Goal: Information Seeking & Learning: Learn about a topic

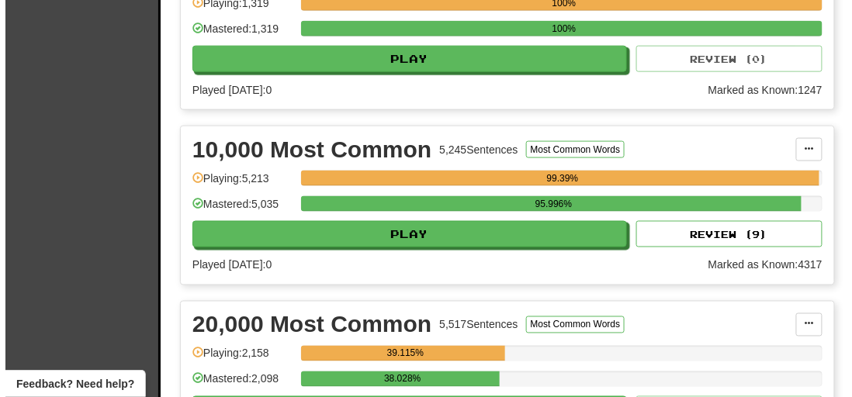
scroll to position [423, 0]
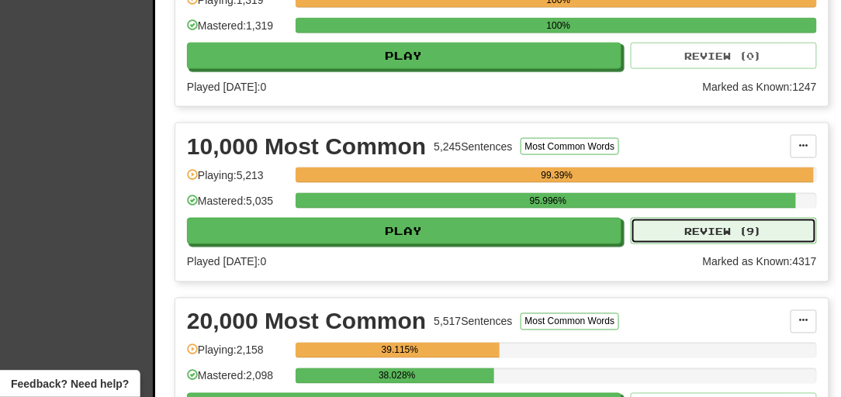
click at [672, 244] on button "Review ( 9 )" at bounding box center [724, 231] width 186 height 26
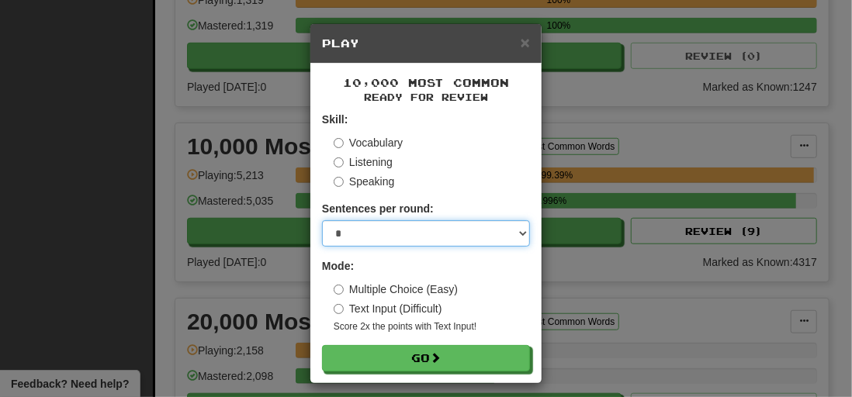
click at [385, 242] on select "* ** ** ** ** ** *** ********" at bounding box center [426, 233] width 208 height 26
select select "**"
click at [322, 220] on select "* ** ** ** ** ** *** ********" at bounding box center [426, 233] width 208 height 26
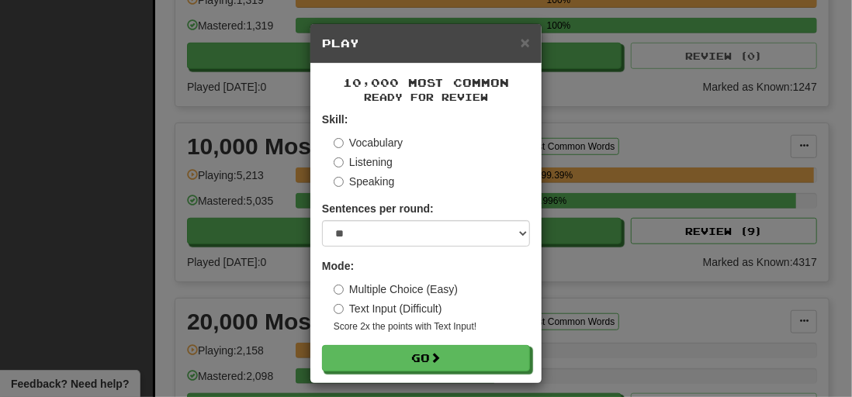
click at [390, 341] on form "Skill: Vocabulary Listening Speaking Sentences per round: * ** ** ** ** ** *** …" at bounding box center [426, 242] width 208 height 260
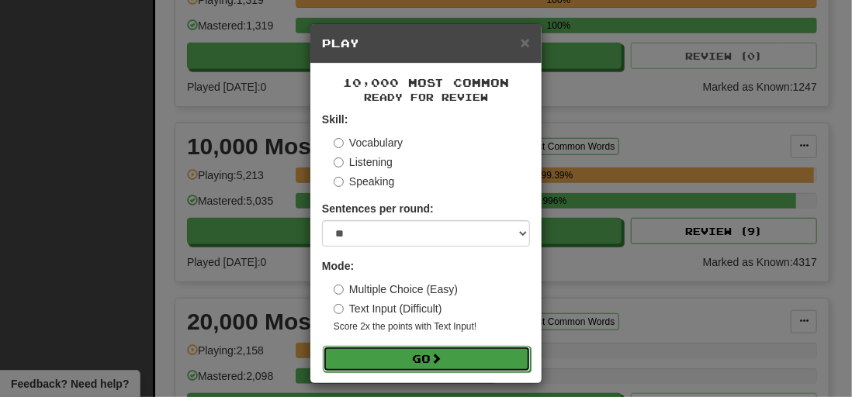
click at [390, 360] on button "Go" at bounding box center [427, 359] width 208 height 26
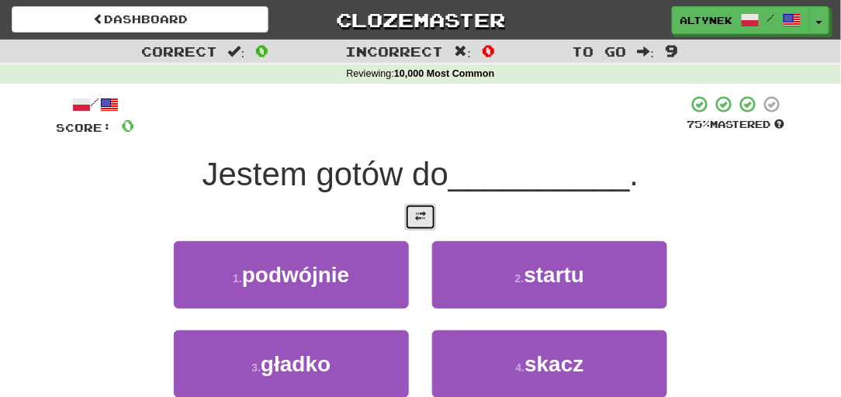
click at [415, 225] on button at bounding box center [420, 217] width 31 height 26
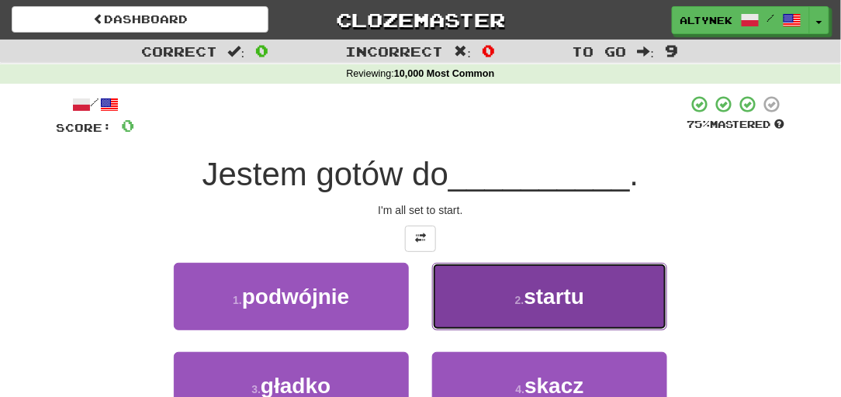
click at [470, 300] on button "2 . startu" at bounding box center [549, 297] width 235 height 68
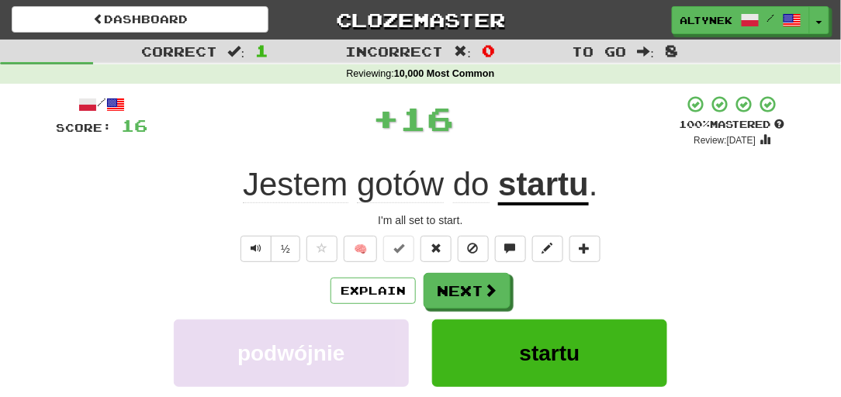
click at [362, 262] on div "/ Score: 16 + 16 100 % Mastered Review: 2026-02-14 Jestem gotów do startu . I'm…" at bounding box center [421, 338] width 730 height 487
click at [357, 253] on button "🧠" at bounding box center [360, 249] width 33 height 26
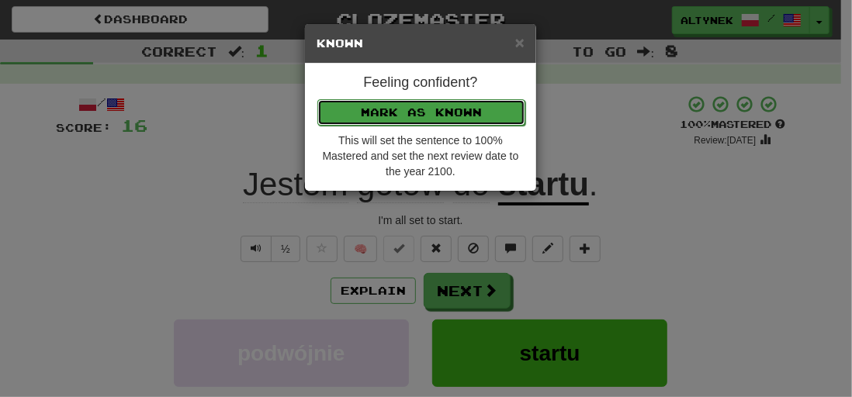
click at [349, 102] on button "Mark as Known" at bounding box center [421, 112] width 208 height 26
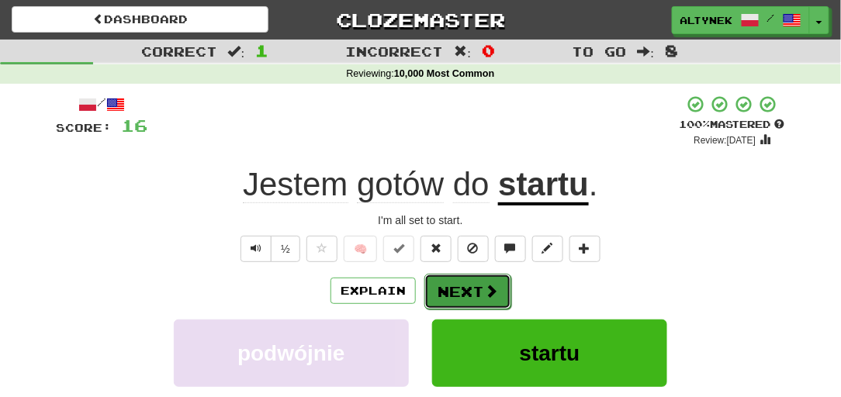
click at [465, 297] on button "Next" at bounding box center [468, 292] width 87 height 36
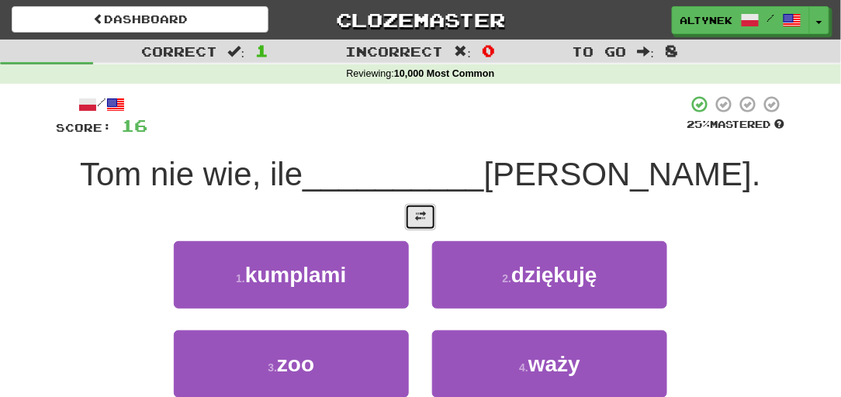
click at [411, 206] on button at bounding box center [420, 217] width 31 height 26
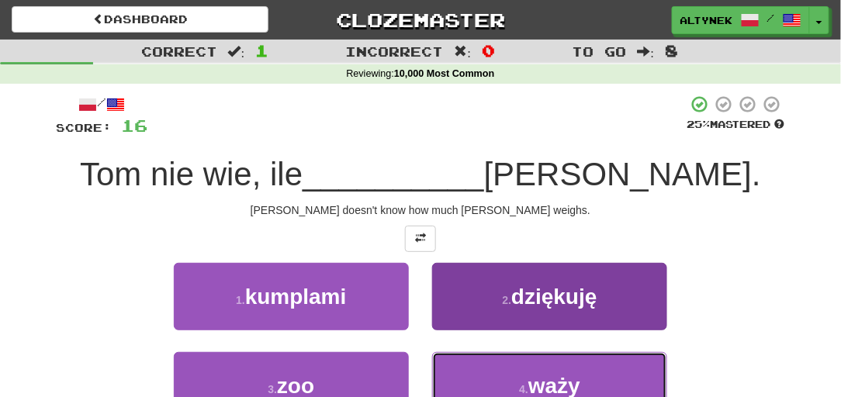
click at [508, 371] on button "4 . waży" at bounding box center [549, 386] width 235 height 68
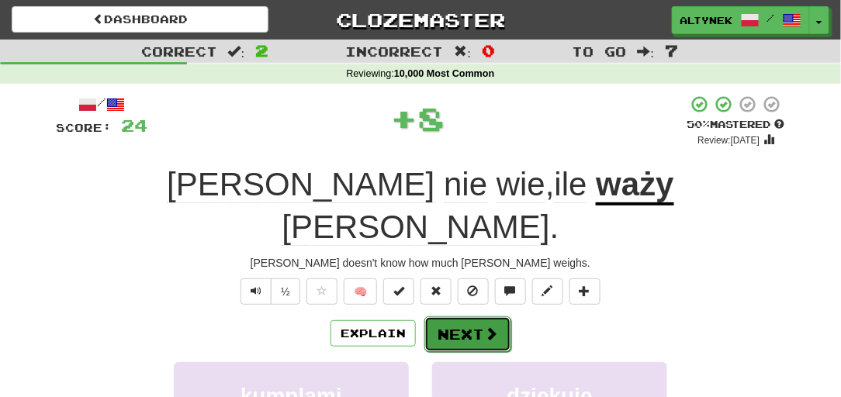
click at [446, 317] on button "Next" at bounding box center [468, 335] width 87 height 36
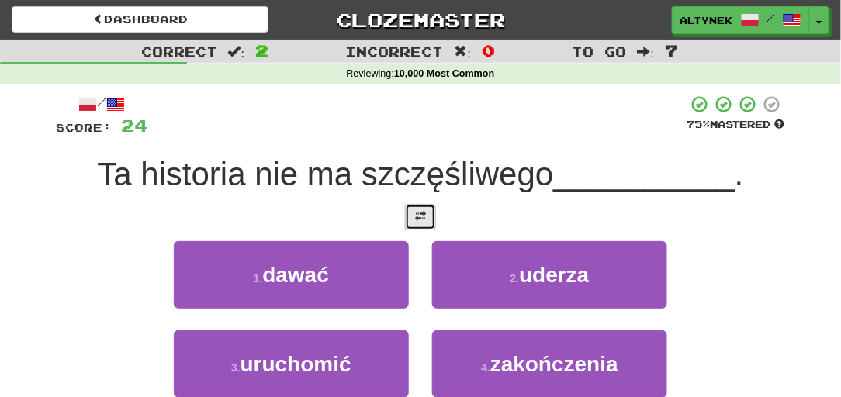
click at [415, 210] on button at bounding box center [420, 217] width 31 height 26
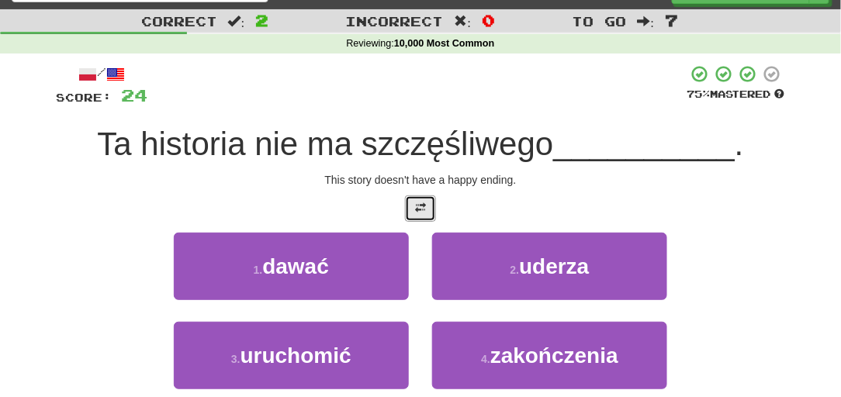
scroll to position [47, 0]
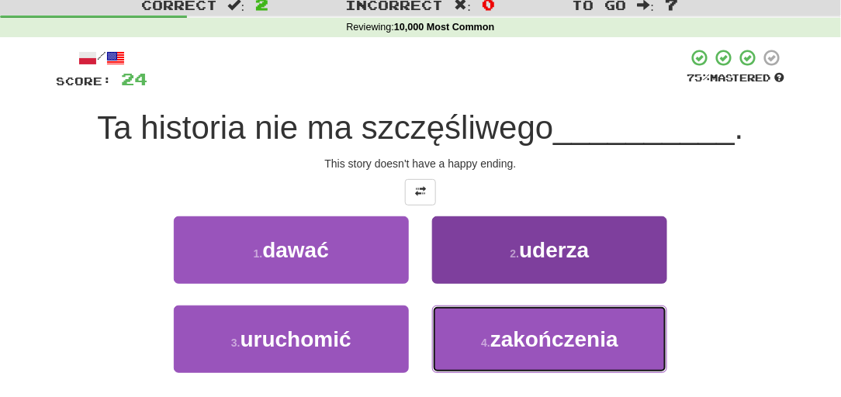
click at [489, 332] on button "4 . zakończenia" at bounding box center [549, 340] width 235 height 68
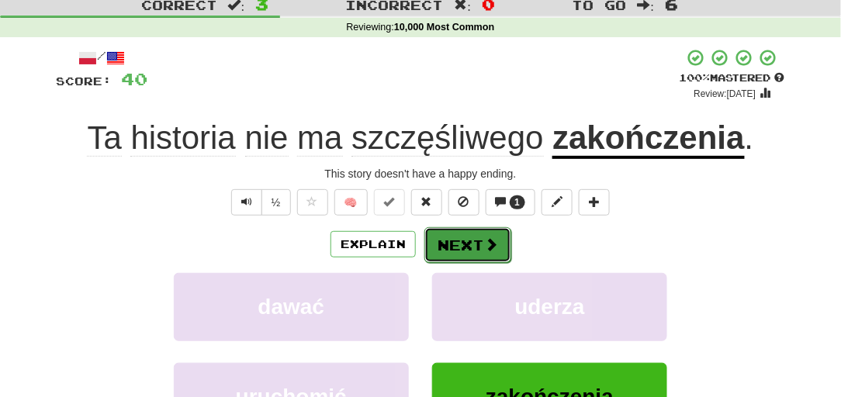
click at [456, 235] on button "Next" at bounding box center [468, 245] width 87 height 36
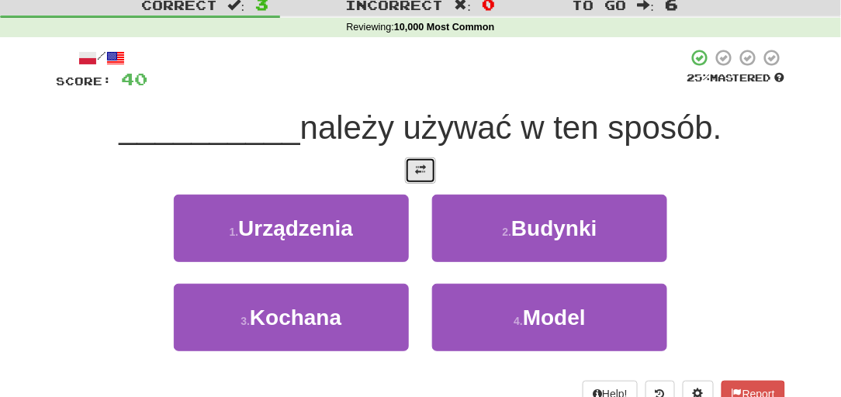
click at [422, 168] on span at bounding box center [420, 170] width 11 height 11
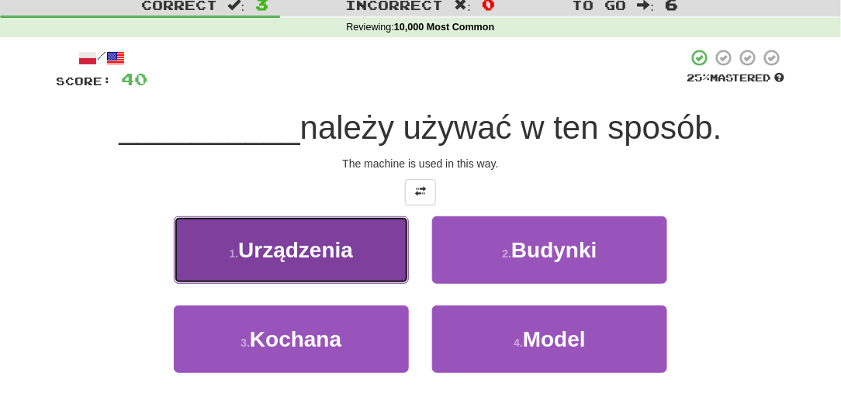
click at [367, 242] on button "1 . Urządzenia" at bounding box center [291, 251] width 235 height 68
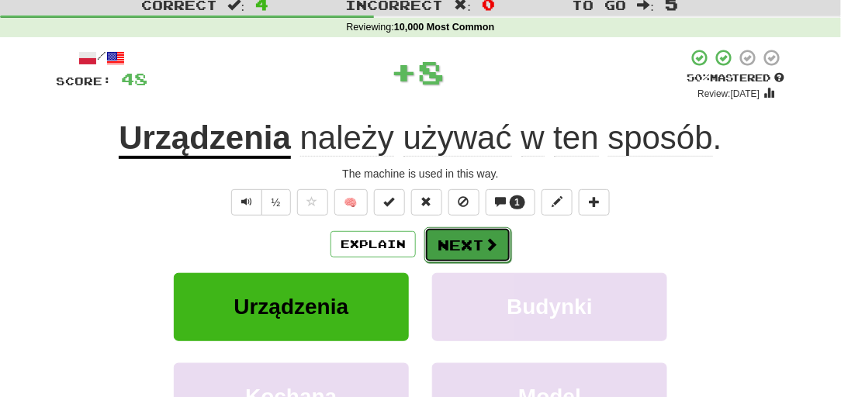
click at [452, 228] on button "Next" at bounding box center [468, 245] width 87 height 36
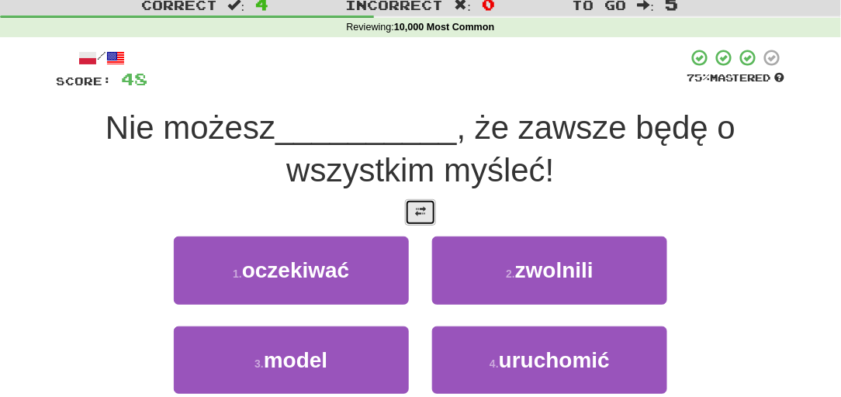
click at [432, 208] on button at bounding box center [420, 213] width 31 height 26
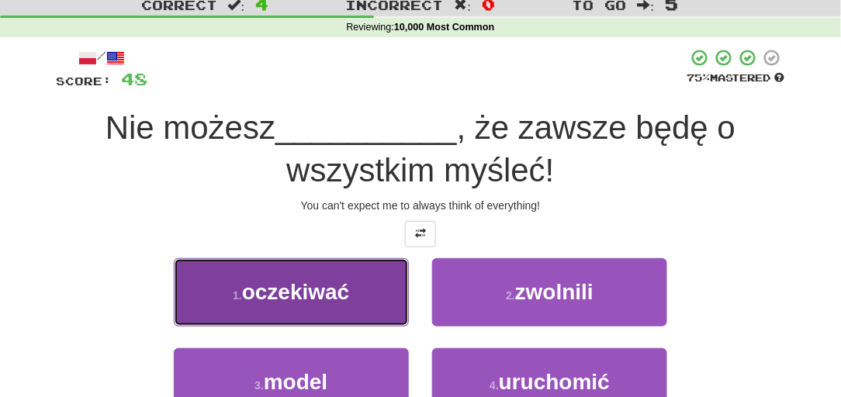
click at [340, 283] on span "oczekiwać" at bounding box center [296, 292] width 108 height 24
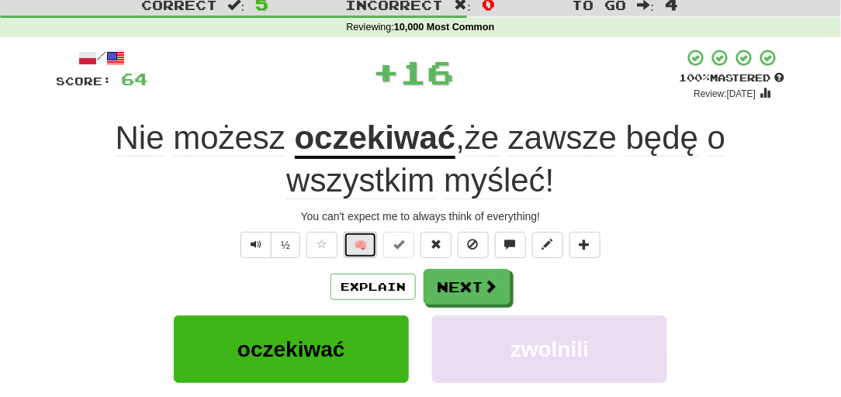
click at [363, 238] on button "🧠" at bounding box center [360, 245] width 33 height 26
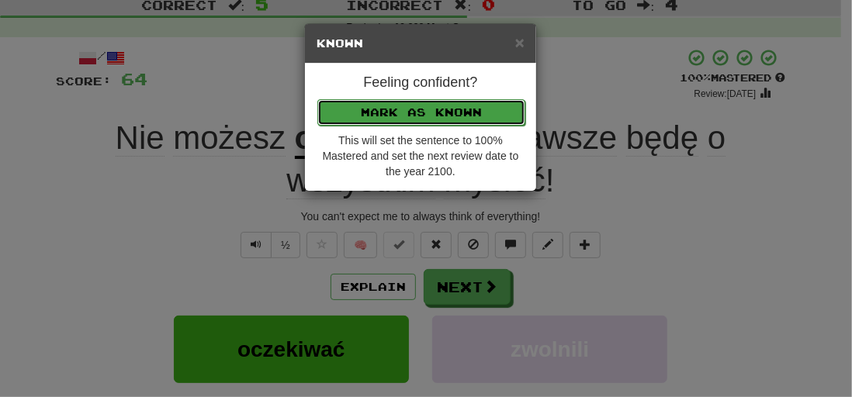
click at [375, 109] on button "Mark as Known" at bounding box center [421, 112] width 208 height 26
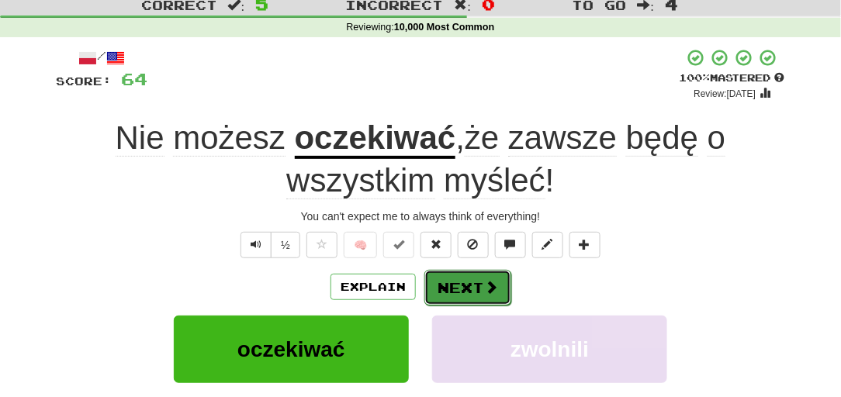
click at [486, 280] on span at bounding box center [491, 287] width 14 height 14
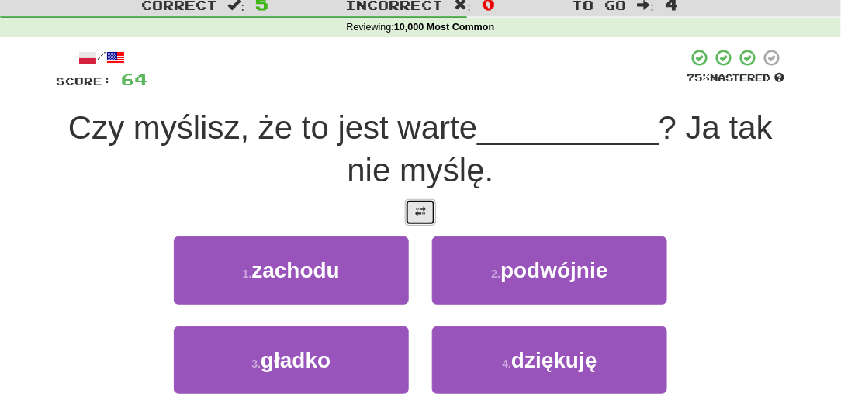
click at [429, 204] on button at bounding box center [420, 213] width 31 height 26
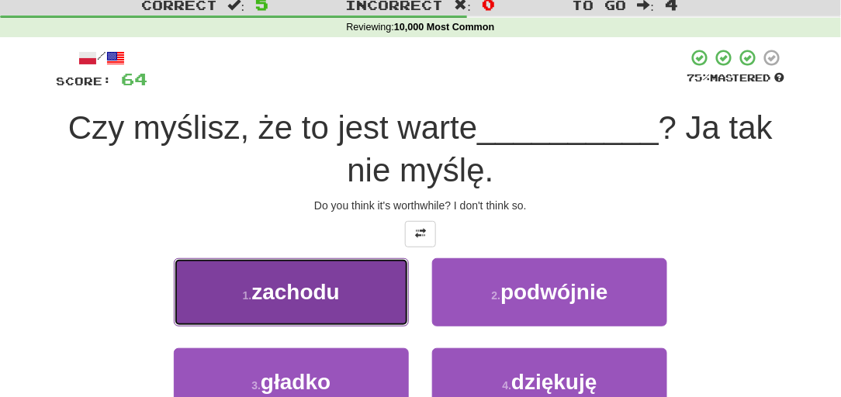
click at [345, 287] on button "1 . zachodu" at bounding box center [291, 293] width 235 height 68
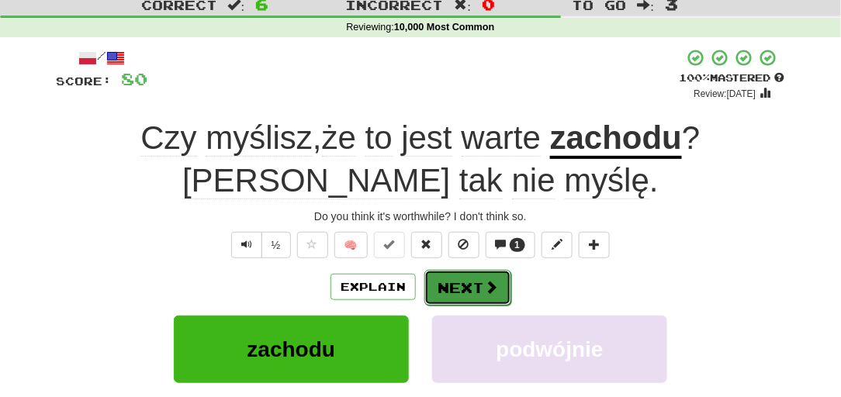
click at [449, 276] on button "Next" at bounding box center [468, 288] width 87 height 36
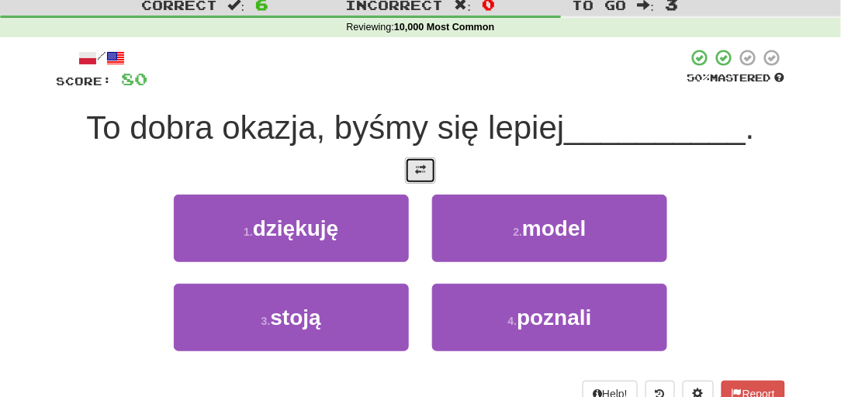
click at [419, 168] on span at bounding box center [420, 170] width 11 height 11
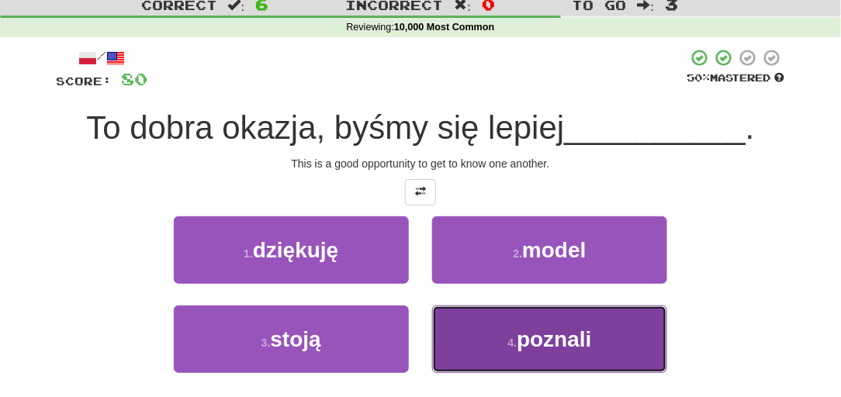
click at [497, 335] on button "4 . poznali" at bounding box center [549, 340] width 235 height 68
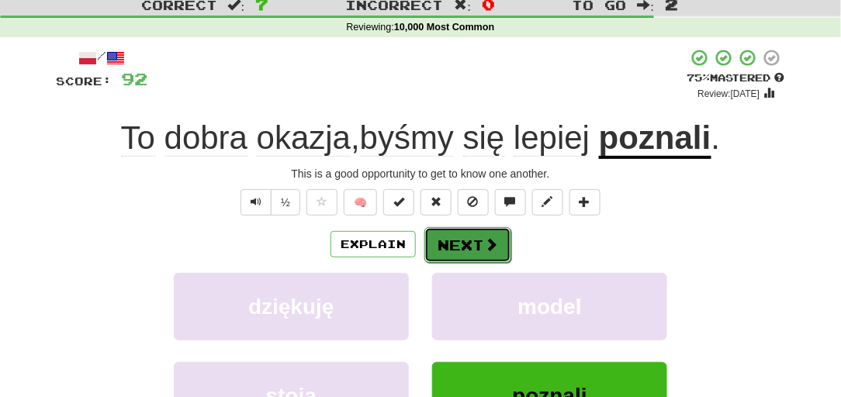
click at [463, 235] on button "Next" at bounding box center [468, 245] width 87 height 36
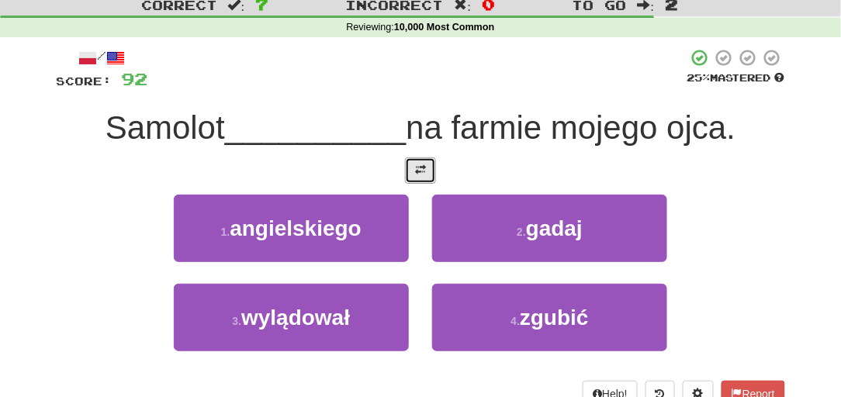
click at [425, 176] on button at bounding box center [420, 171] width 31 height 26
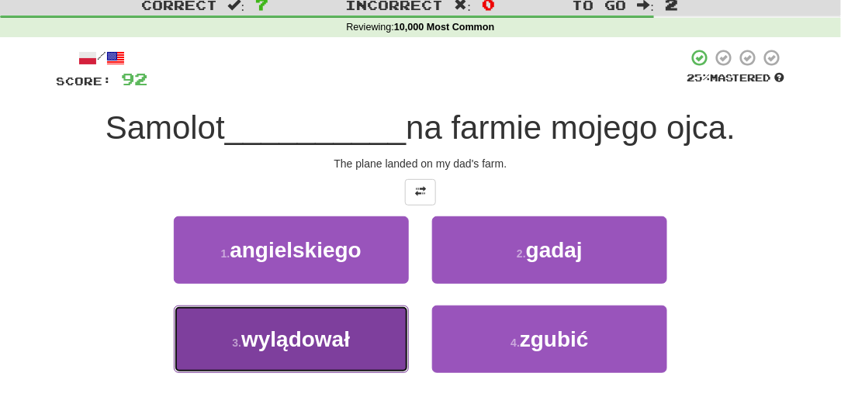
click at [331, 328] on span "wylądował" at bounding box center [295, 340] width 109 height 24
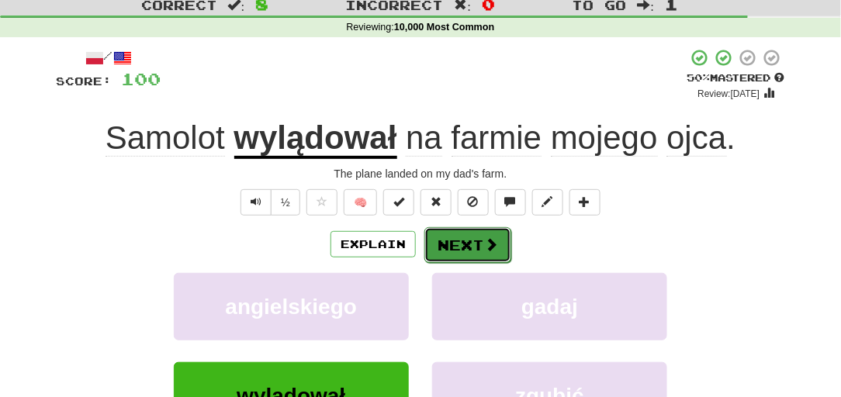
click at [446, 245] on button "Next" at bounding box center [468, 245] width 87 height 36
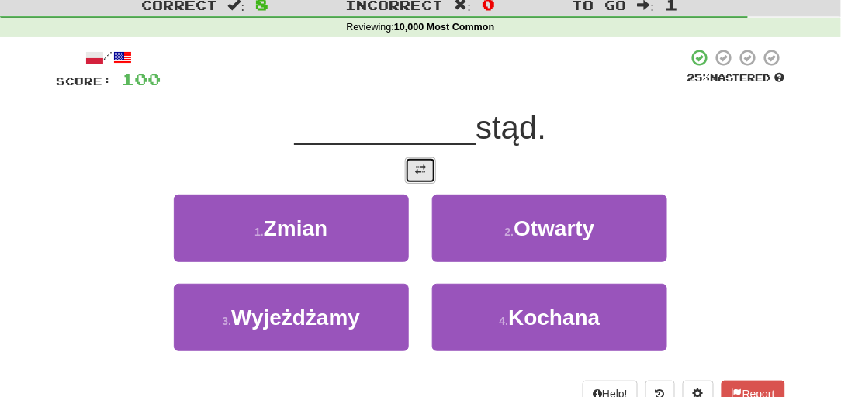
click at [424, 165] on span at bounding box center [420, 170] width 11 height 11
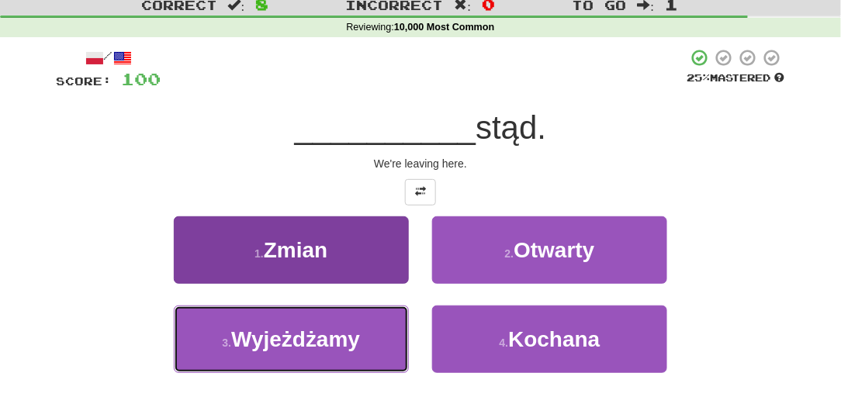
click at [360, 326] on button "3 . Wyjeżdżamy" at bounding box center [291, 340] width 235 height 68
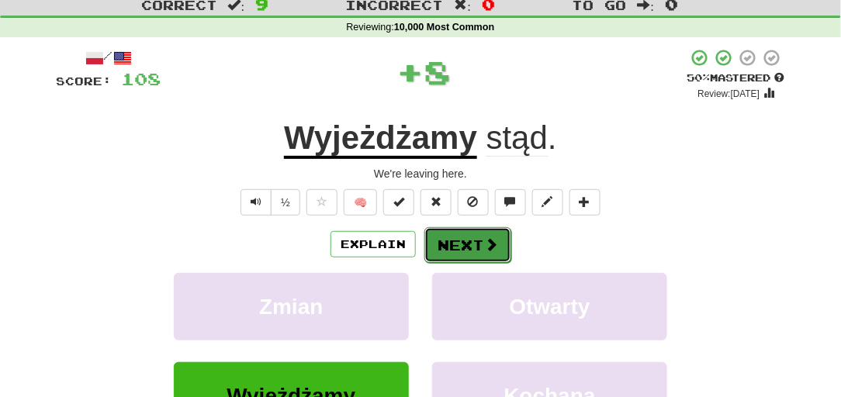
click at [432, 248] on button "Next" at bounding box center [468, 245] width 87 height 36
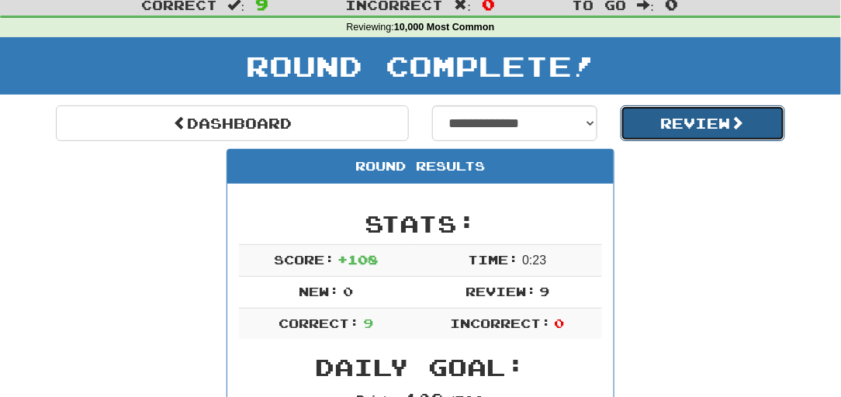
click at [626, 128] on button "Review" at bounding box center [703, 124] width 165 height 36
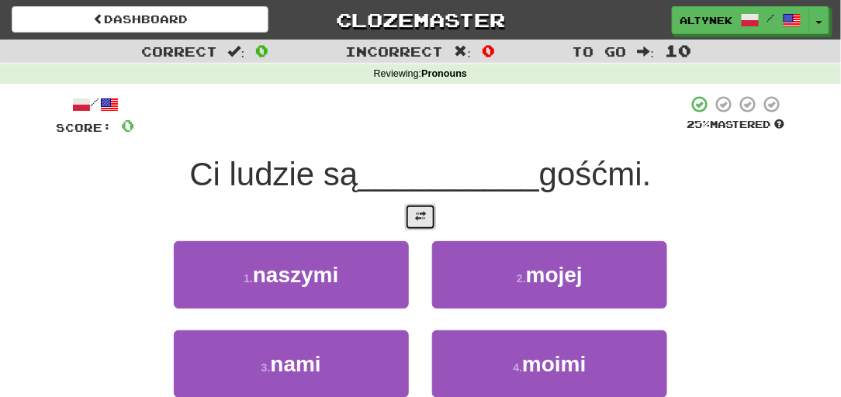
click at [429, 227] on button at bounding box center [420, 217] width 31 height 26
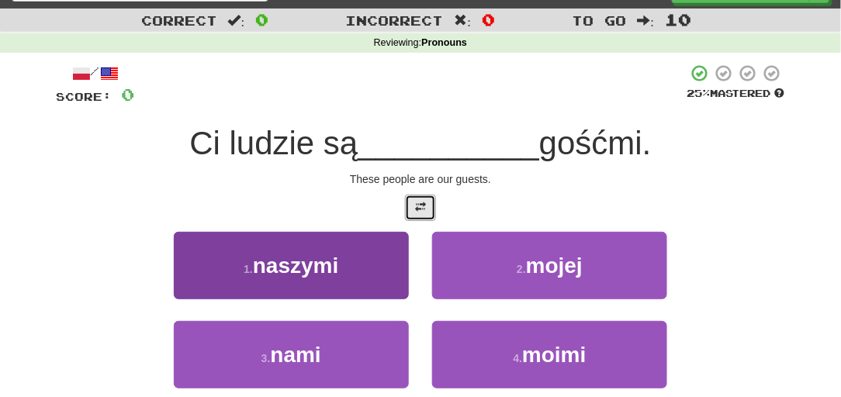
scroll to position [47, 0]
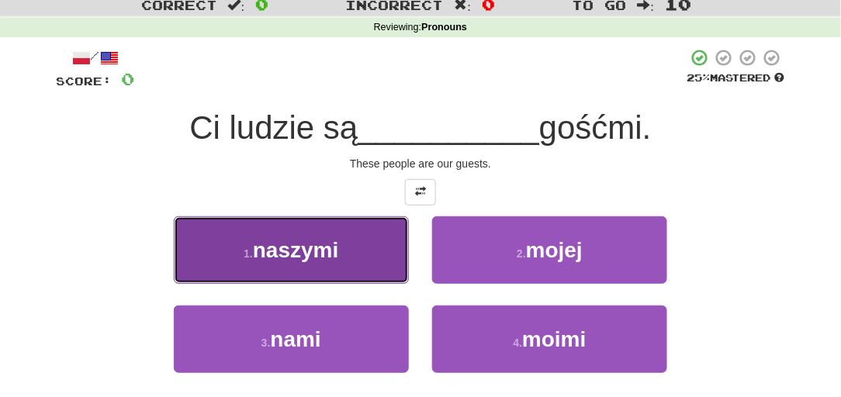
click at [352, 248] on button "1 . naszymi" at bounding box center [291, 251] width 235 height 68
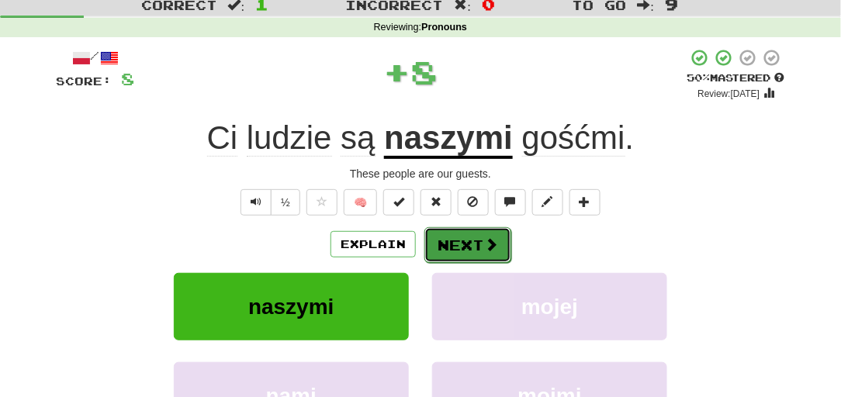
click at [439, 236] on button "Next" at bounding box center [468, 245] width 87 height 36
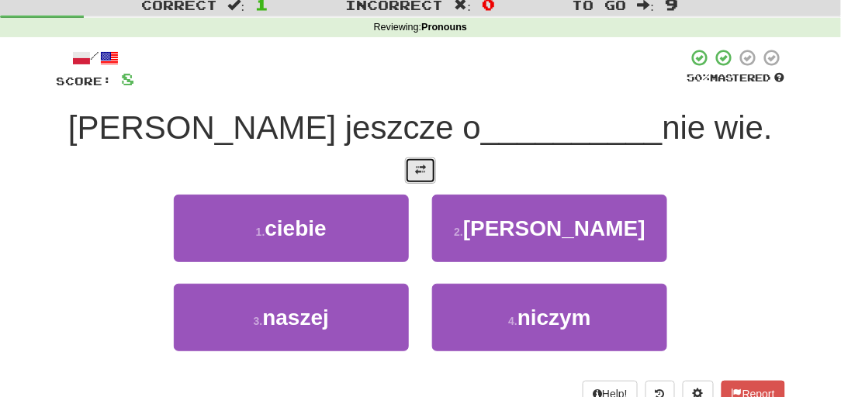
click at [412, 173] on button at bounding box center [420, 171] width 31 height 26
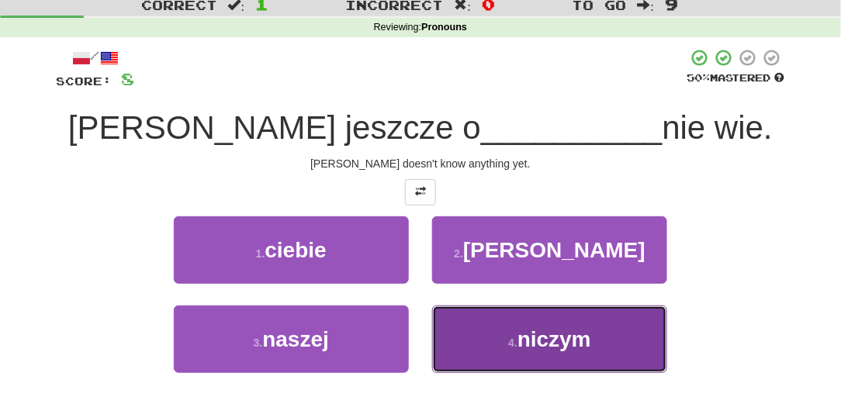
click at [465, 335] on button "4 . niczym" at bounding box center [549, 340] width 235 height 68
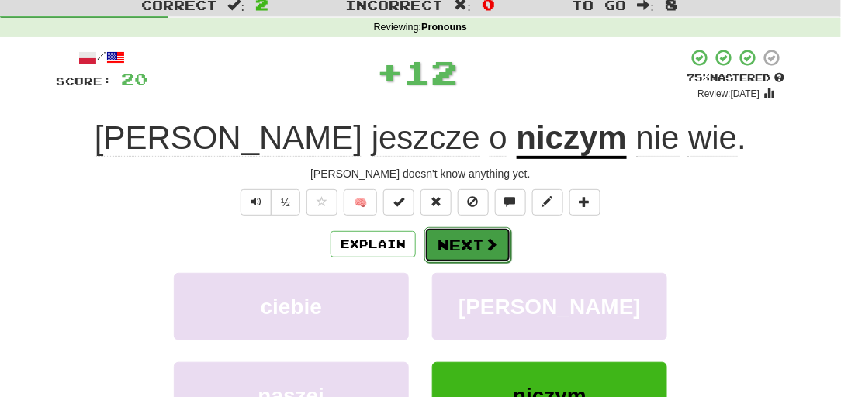
click at [462, 242] on button "Next" at bounding box center [468, 245] width 87 height 36
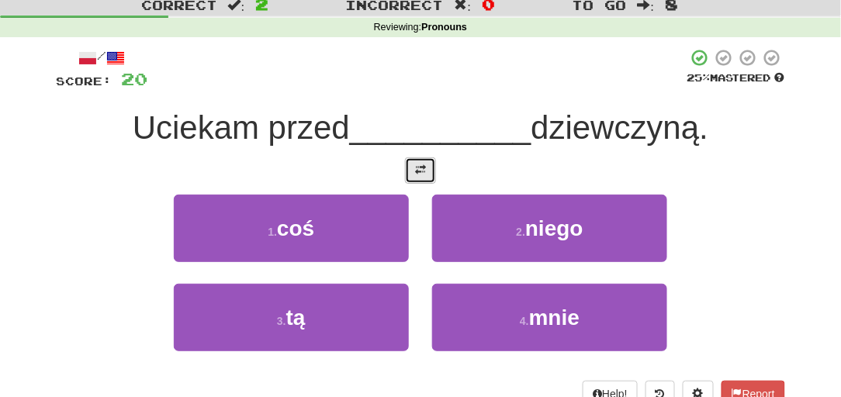
click at [409, 174] on button at bounding box center [420, 171] width 31 height 26
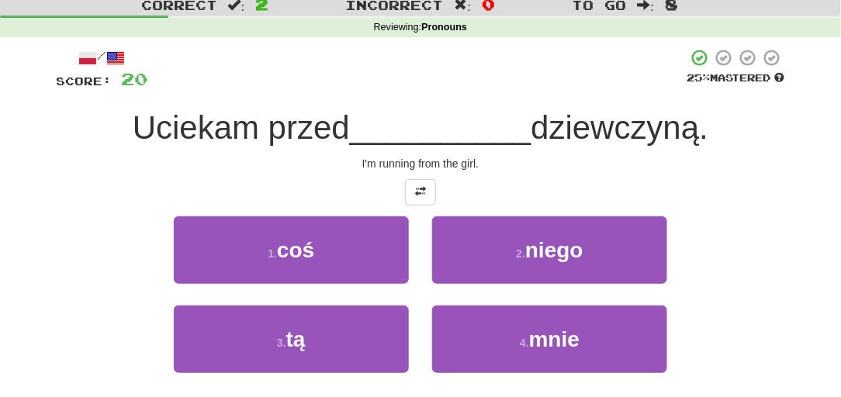
click at [373, 303] on div "1 . coś" at bounding box center [291, 261] width 259 height 89
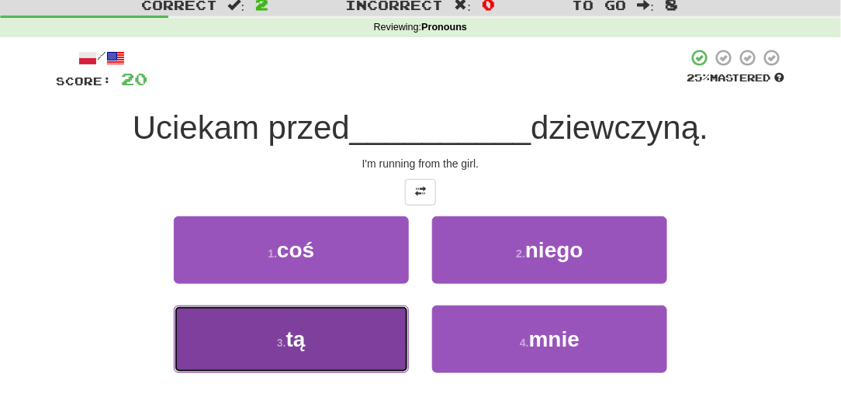
click at [359, 324] on button "3 . tą" at bounding box center [291, 340] width 235 height 68
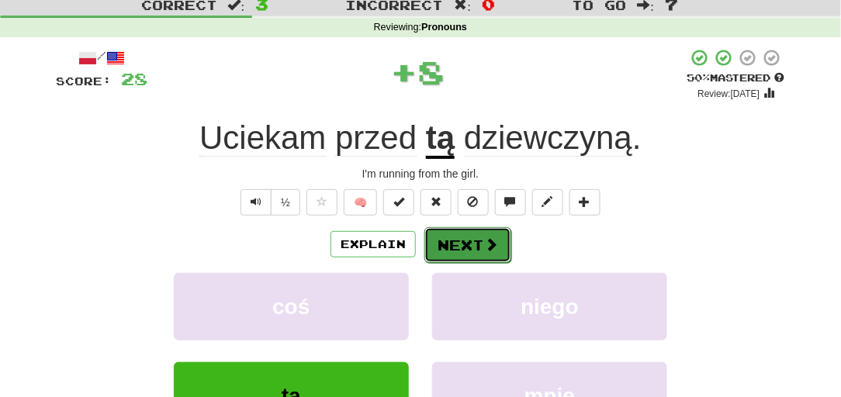
click at [440, 238] on button "Next" at bounding box center [468, 245] width 87 height 36
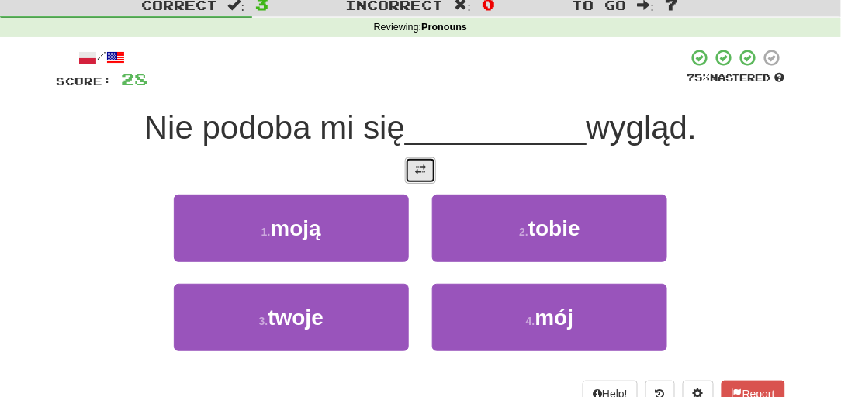
click at [417, 165] on span at bounding box center [420, 170] width 11 height 11
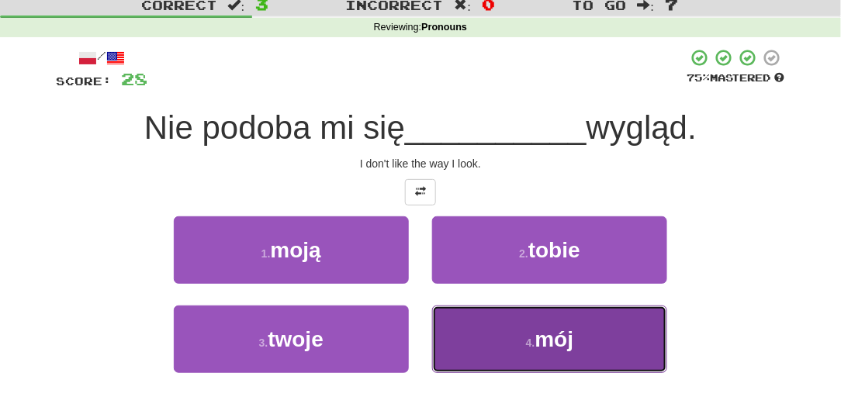
click at [462, 335] on button "4 . mój" at bounding box center [549, 340] width 235 height 68
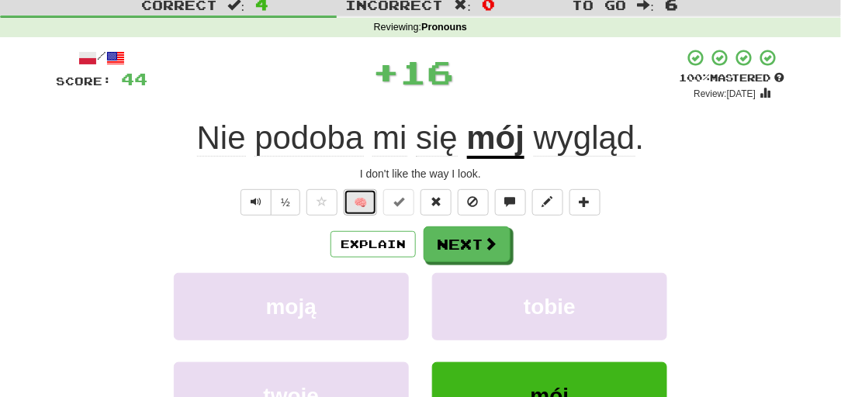
click at [366, 209] on button "🧠" at bounding box center [360, 202] width 33 height 26
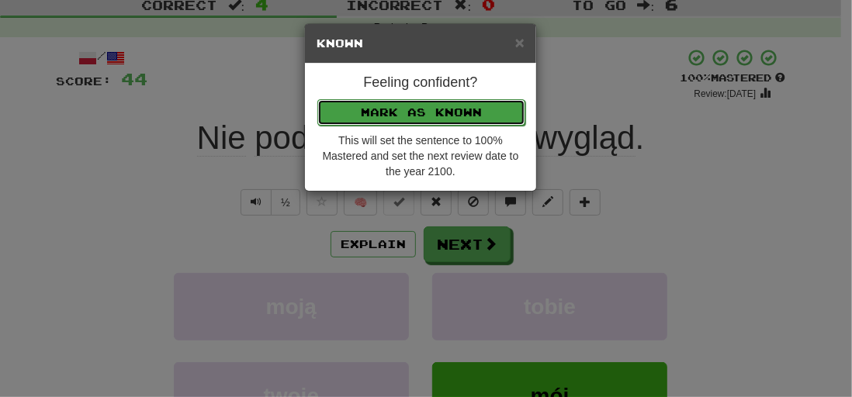
click at [348, 109] on button "Mark as Known" at bounding box center [421, 112] width 208 height 26
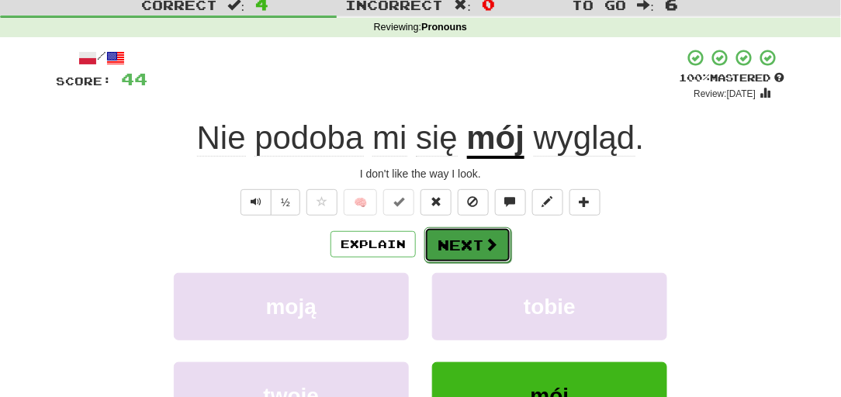
click at [445, 248] on button "Next" at bounding box center [468, 245] width 87 height 36
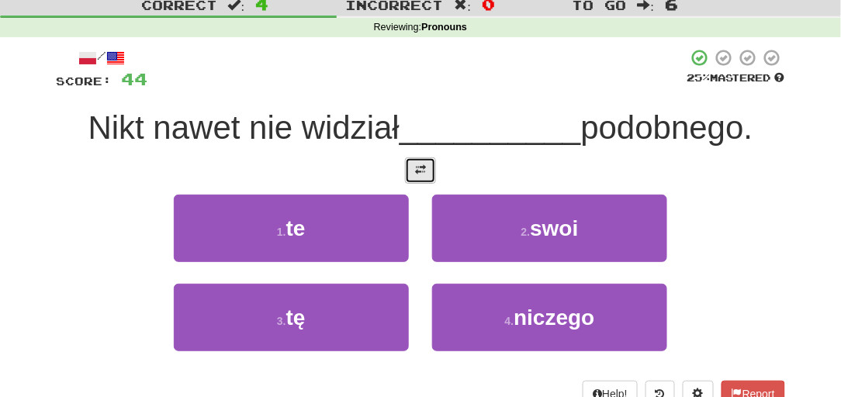
click at [412, 173] on button at bounding box center [420, 171] width 31 height 26
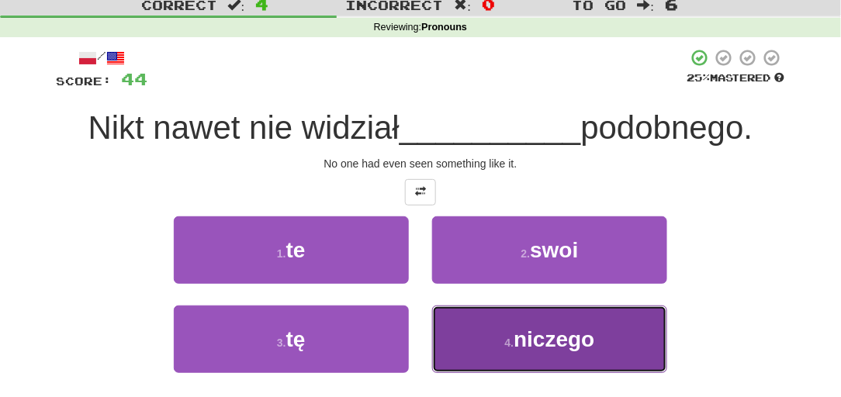
click at [456, 311] on button "4 . niczego" at bounding box center [549, 340] width 235 height 68
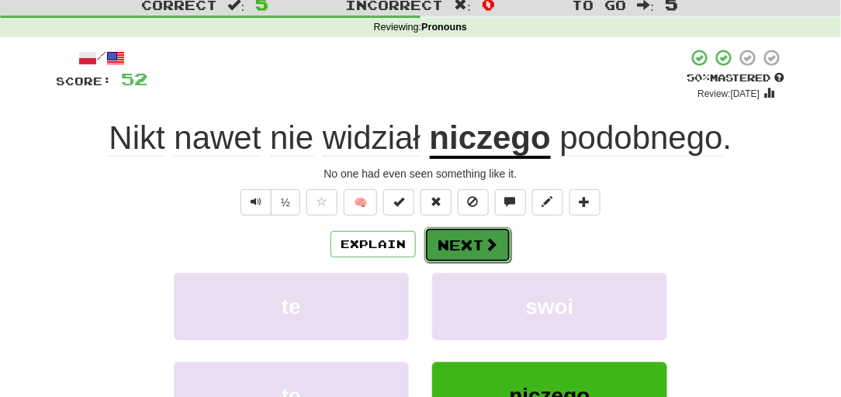
click at [456, 235] on button "Next" at bounding box center [468, 245] width 87 height 36
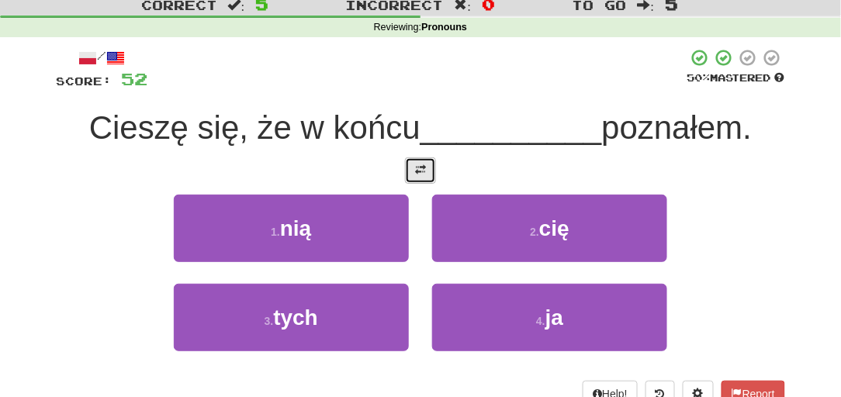
click at [428, 178] on button at bounding box center [420, 171] width 31 height 26
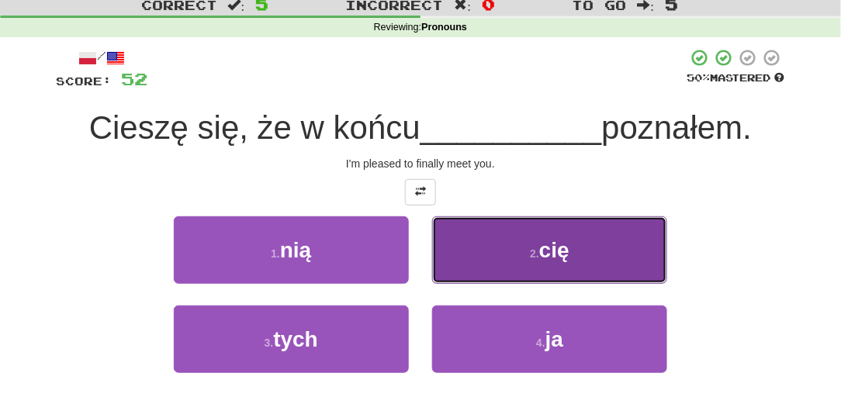
click at [486, 245] on button "2 . cię" at bounding box center [549, 251] width 235 height 68
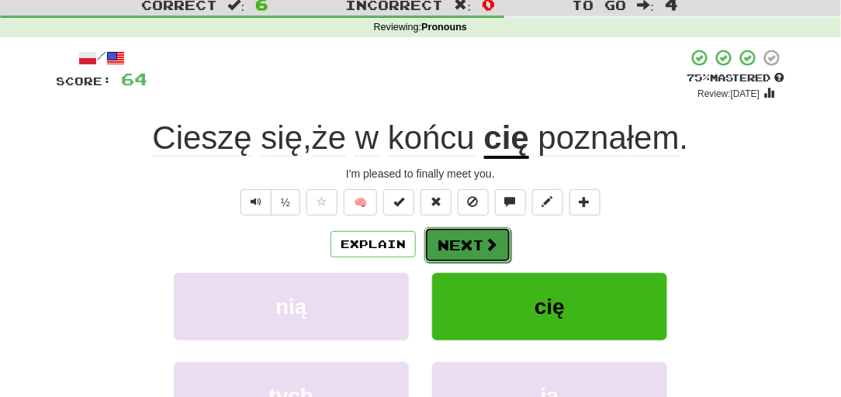
click at [488, 241] on span at bounding box center [491, 245] width 14 height 14
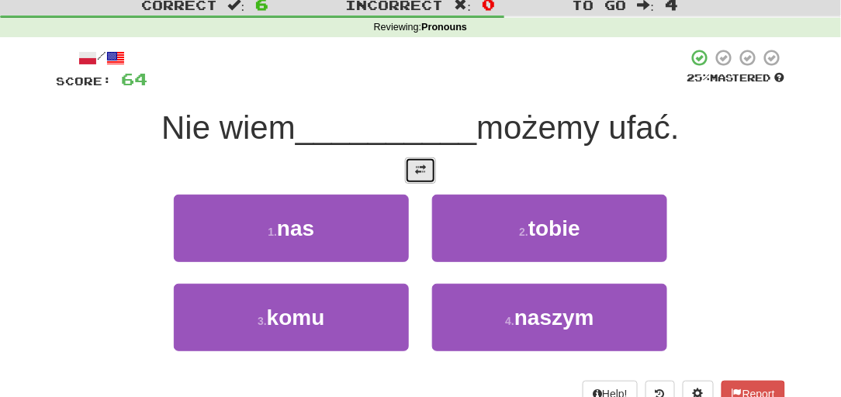
click at [433, 177] on button at bounding box center [420, 171] width 31 height 26
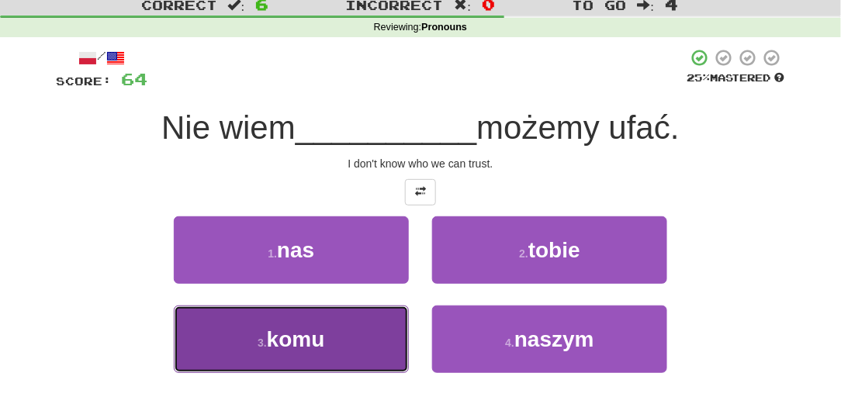
click at [338, 329] on button "3 . komu" at bounding box center [291, 340] width 235 height 68
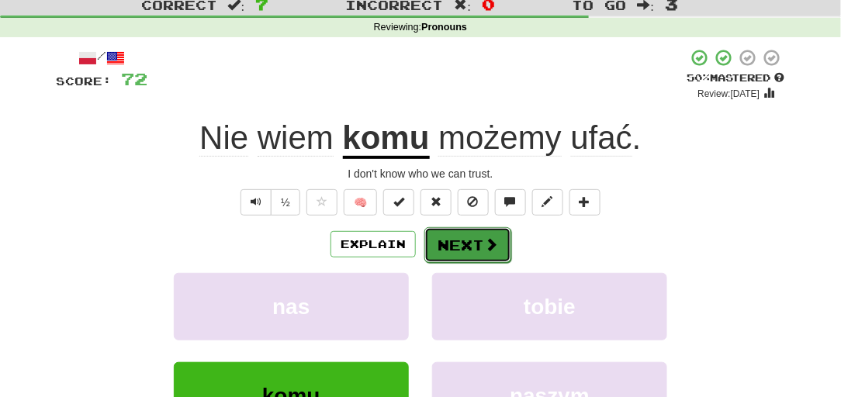
click at [434, 246] on button "Next" at bounding box center [468, 245] width 87 height 36
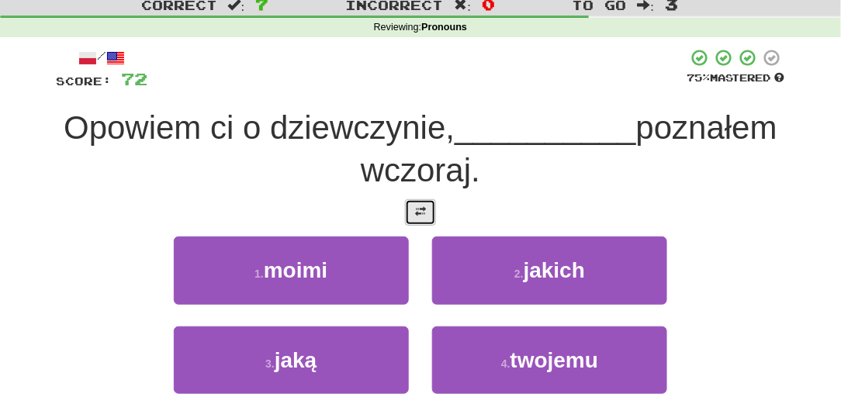
click at [421, 206] on span at bounding box center [420, 211] width 11 height 11
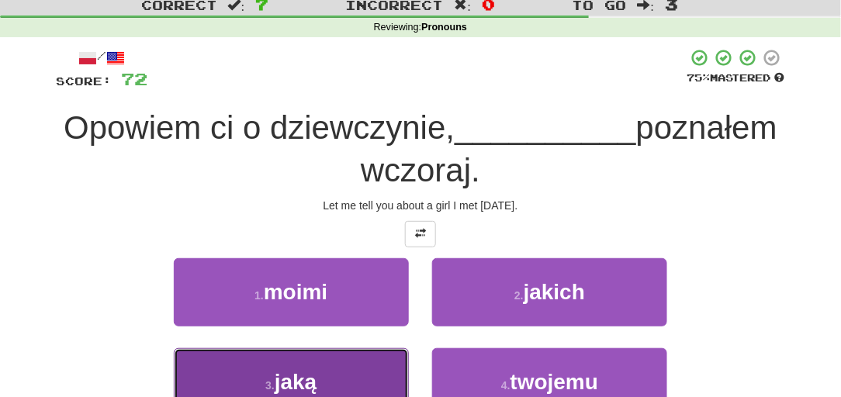
click at [364, 358] on button "3 . jaką" at bounding box center [291, 383] width 235 height 68
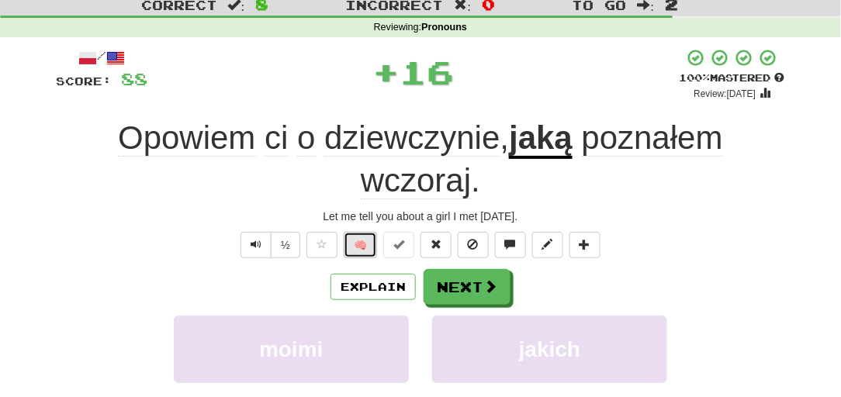
click at [363, 255] on button "🧠" at bounding box center [360, 245] width 33 height 26
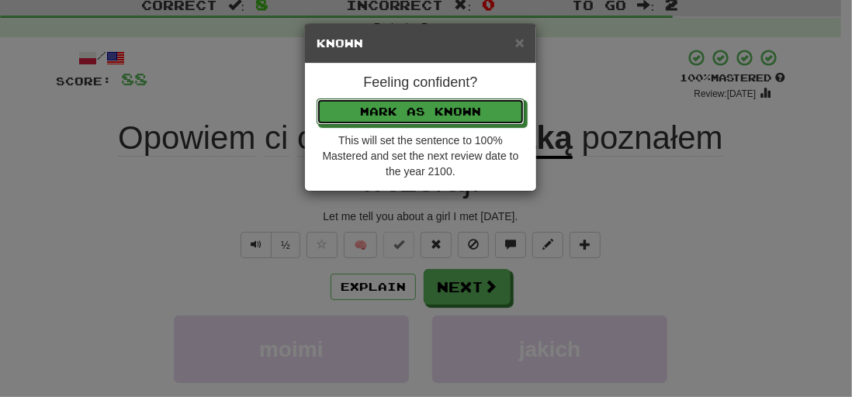
click at [358, 119] on button "Mark as Known" at bounding box center [421, 112] width 208 height 26
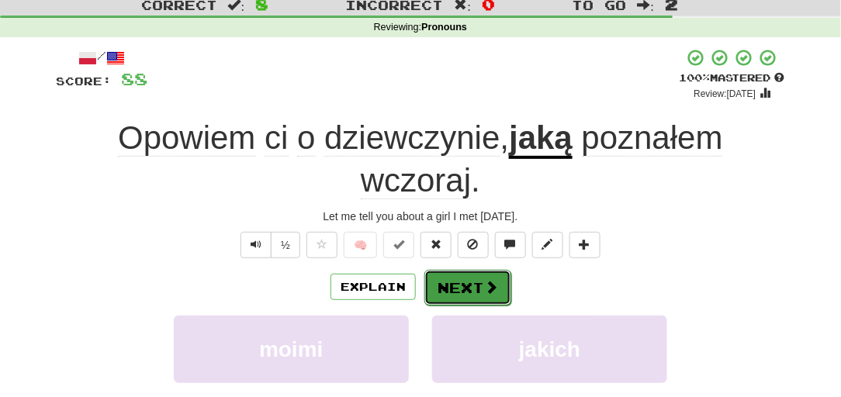
click at [443, 300] on button "Next" at bounding box center [468, 288] width 87 height 36
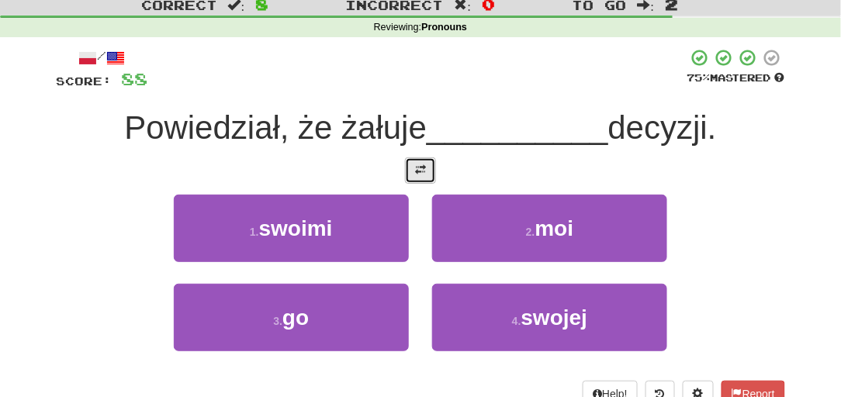
click at [414, 180] on button at bounding box center [420, 171] width 31 height 26
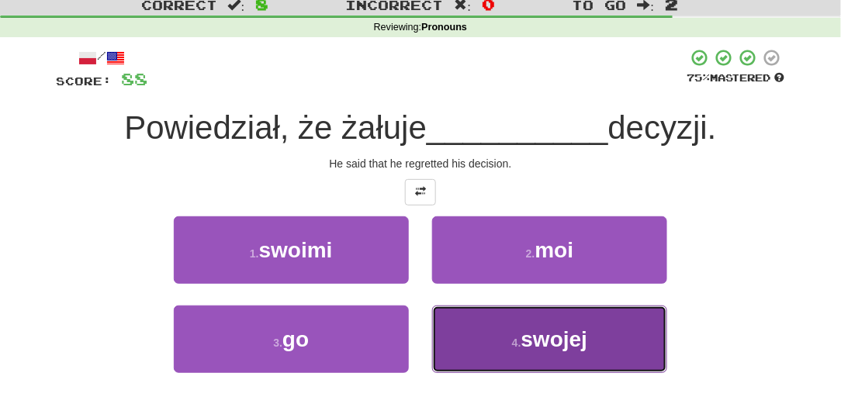
click at [488, 331] on button "4 . swojej" at bounding box center [549, 340] width 235 height 68
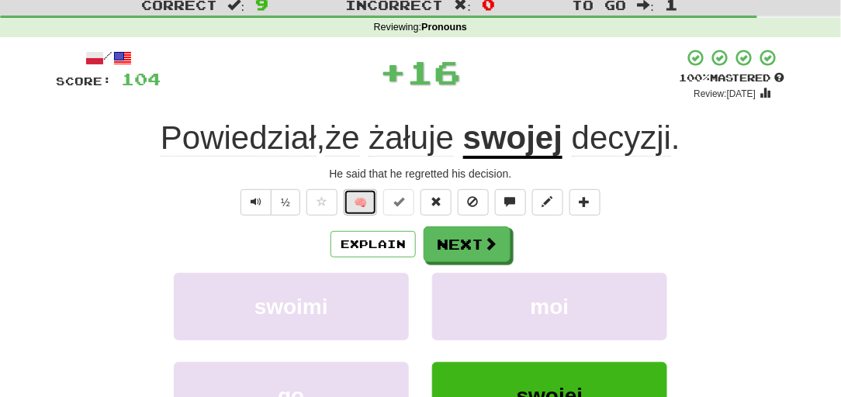
click at [360, 197] on button "🧠" at bounding box center [360, 202] width 33 height 26
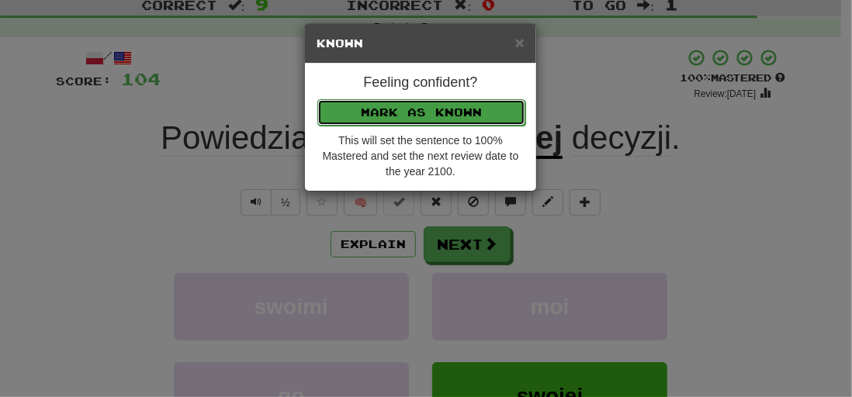
click at [376, 110] on button "Mark as Known" at bounding box center [421, 112] width 208 height 26
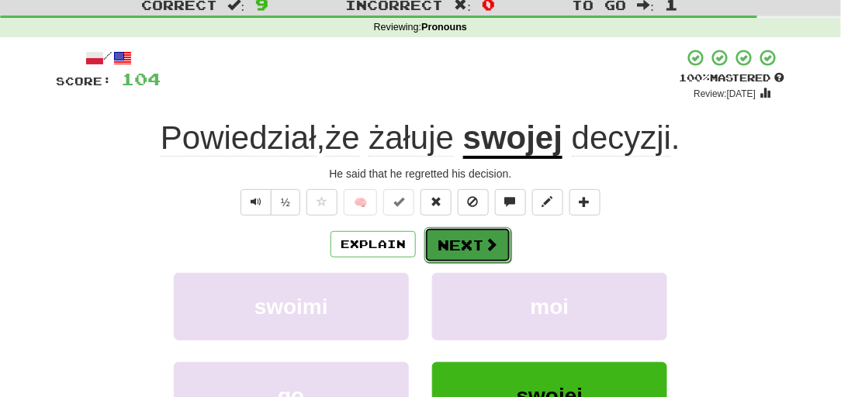
click at [448, 238] on button "Next" at bounding box center [468, 245] width 87 height 36
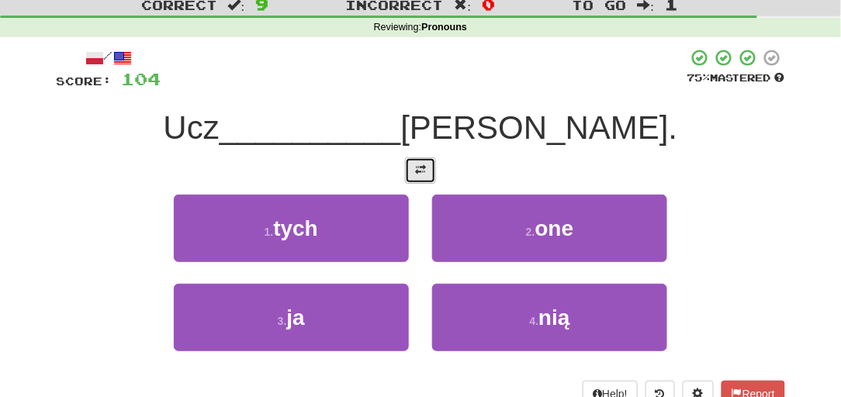
click at [427, 182] on button at bounding box center [420, 171] width 31 height 26
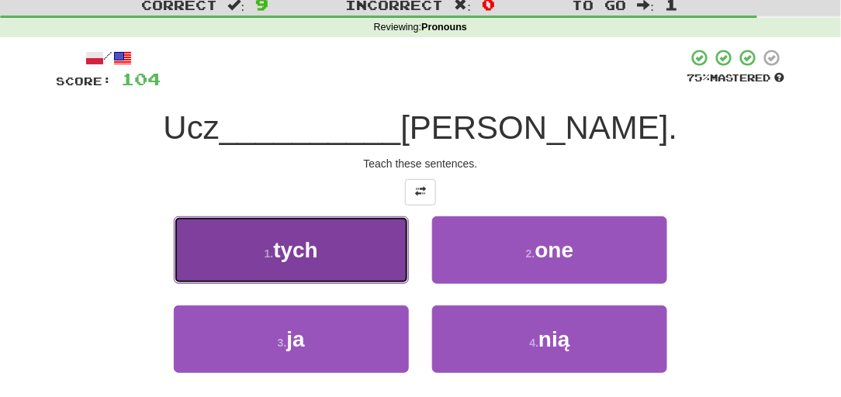
click at [360, 245] on button "1 . tych" at bounding box center [291, 251] width 235 height 68
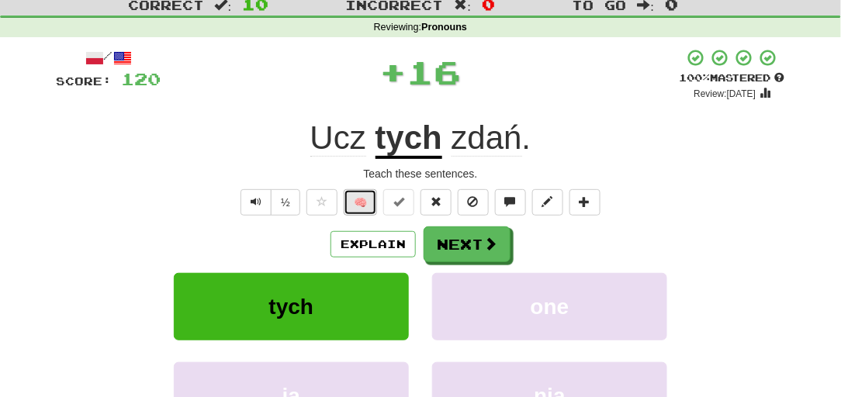
click at [344, 210] on button "🧠" at bounding box center [360, 202] width 33 height 26
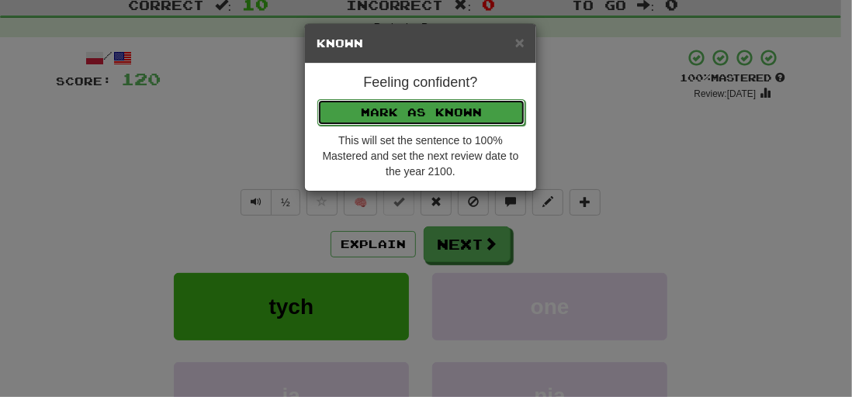
click at [342, 115] on button "Mark as Known" at bounding box center [421, 112] width 208 height 26
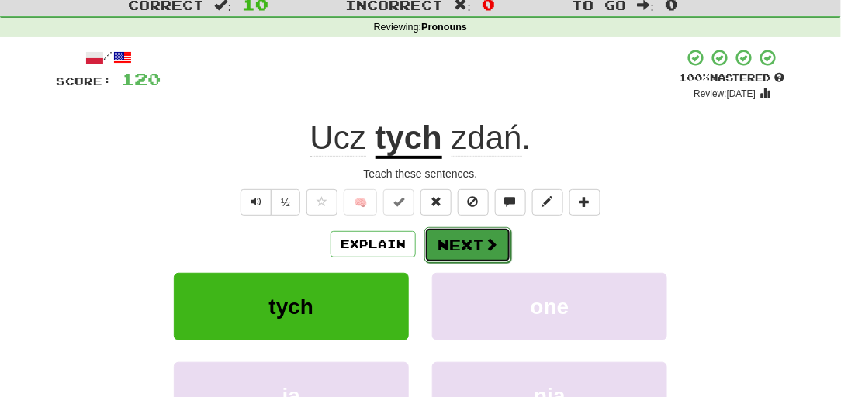
click at [439, 248] on button "Next" at bounding box center [468, 245] width 87 height 36
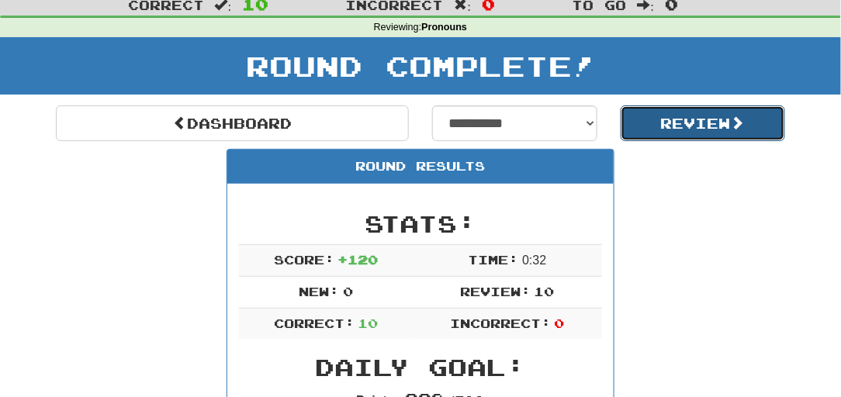
click at [695, 114] on button "Review" at bounding box center [703, 124] width 165 height 36
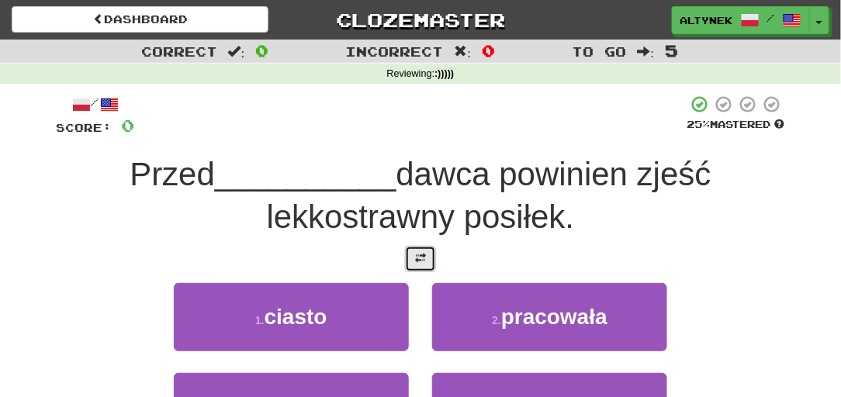
click at [424, 258] on span at bounding box center [420, 258] width 11 height 11
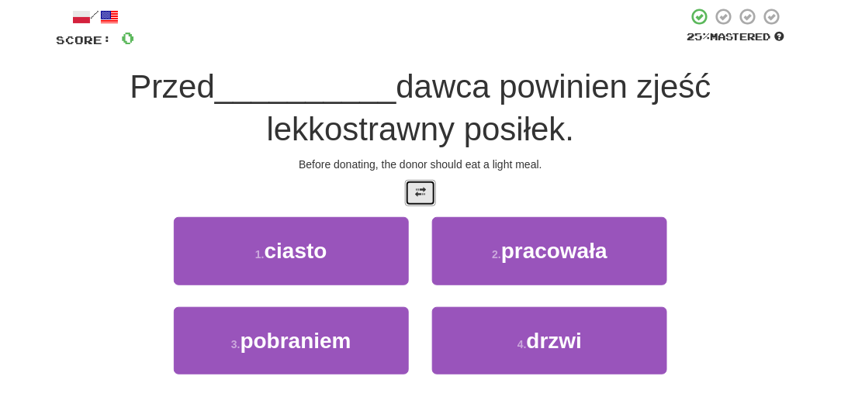
scroll to position [94, 0]
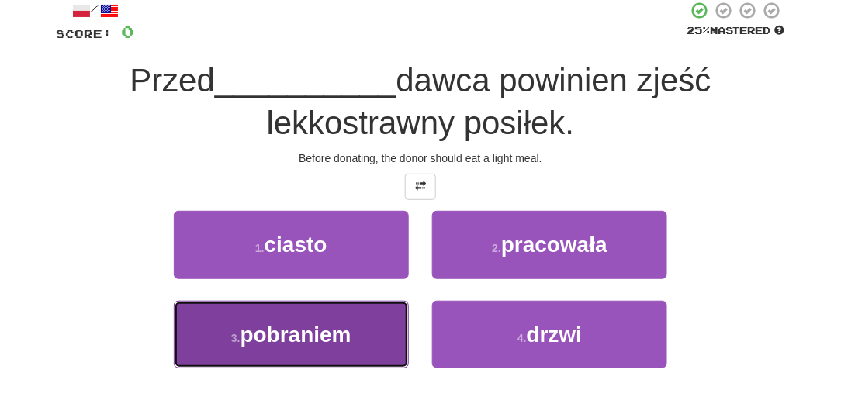
click at [370, 315] on button "3 . pobraniem" at bounding box center [291, 335] width 235 height 68
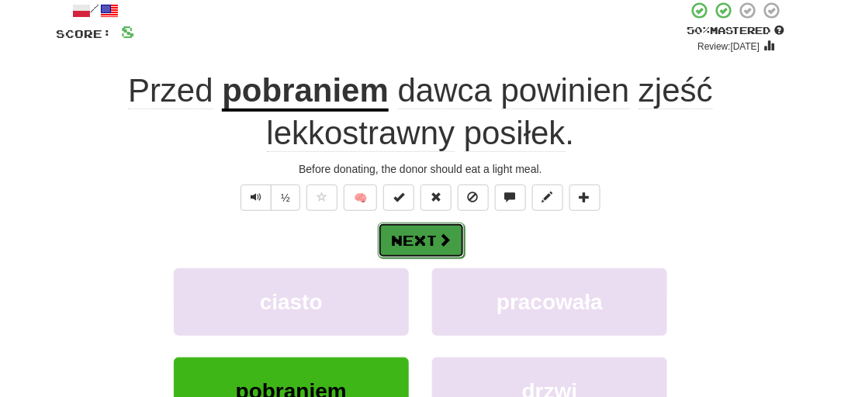
click at [401, 229] on button "Next" at bounding box center [421, 241] width 87 height 36
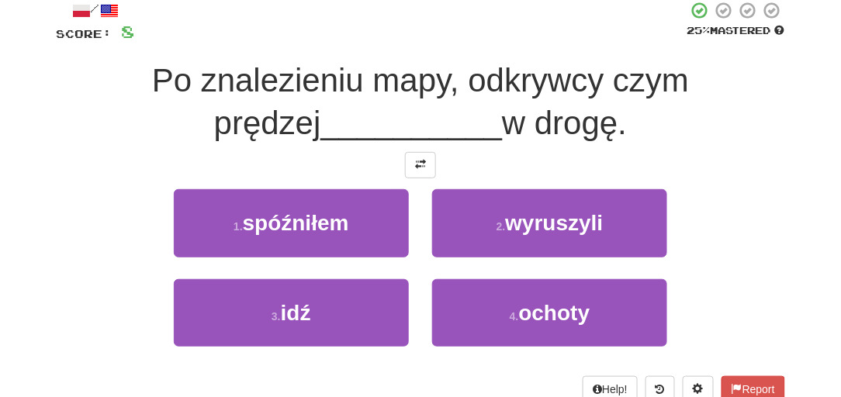
click at [423, 179] on div "/ Score: 8 25 % Mastered Po znalezieniu mapy, odkrywcy czym prędzej __________ …" at bounding box center [421, 201] width 730 height 401
click at [413, 161] on button at bounding box center [420, 165] width 31 height 26
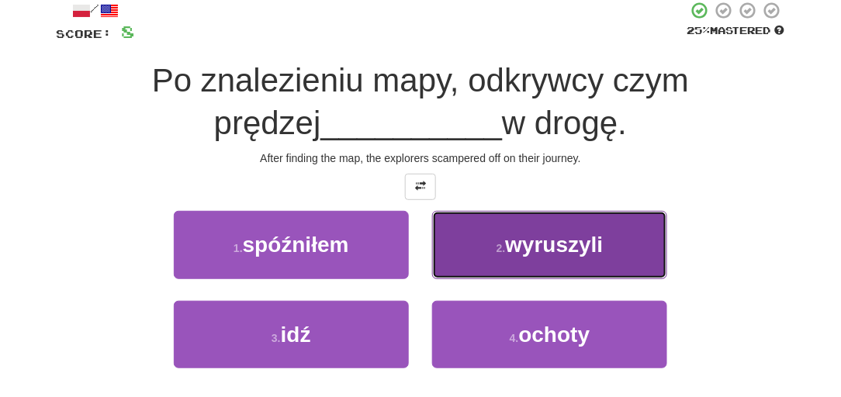
click at [461, 265] on button "2 . wyruszyli" at bounding box center [549, 245] width 235 height 68
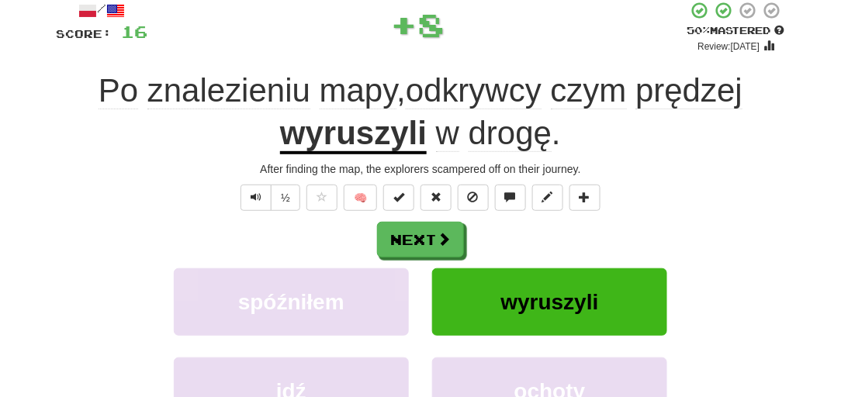
click at [369, 156] on div "/ Score: 16 + 8 50 % Mastered Review: 2025-09-01 Po znalezieniu mapy , odkrywcy…" at bounding box center [421, 253] width 730 height 504
click at [360, 147] on u "wyruszyli" at bounding box center [353, 135] width 147 height 40
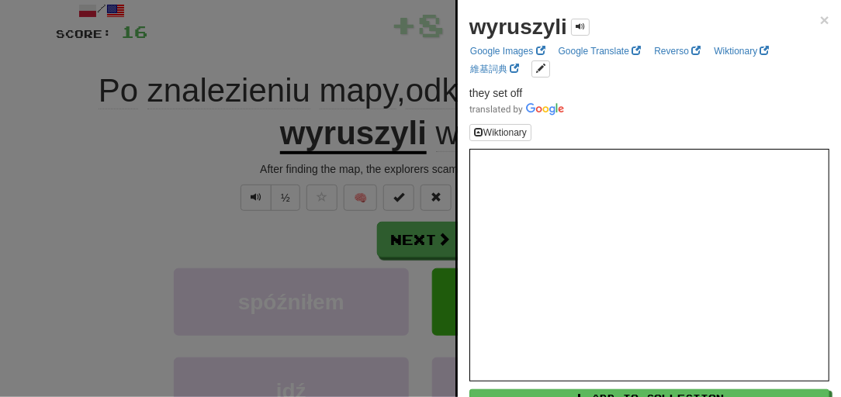
click at [231, 139] on div at bounding box center [420, 198] width 841 height 397
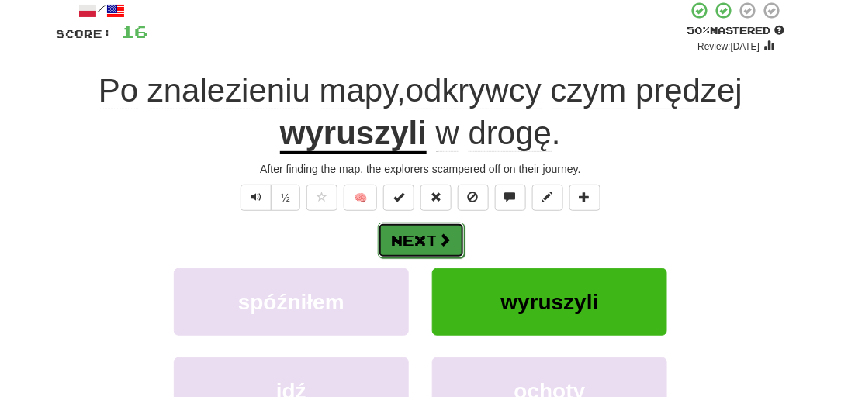
click at [416, 237] on button "Next" at bounding box center [421, 241] width 87 height 36
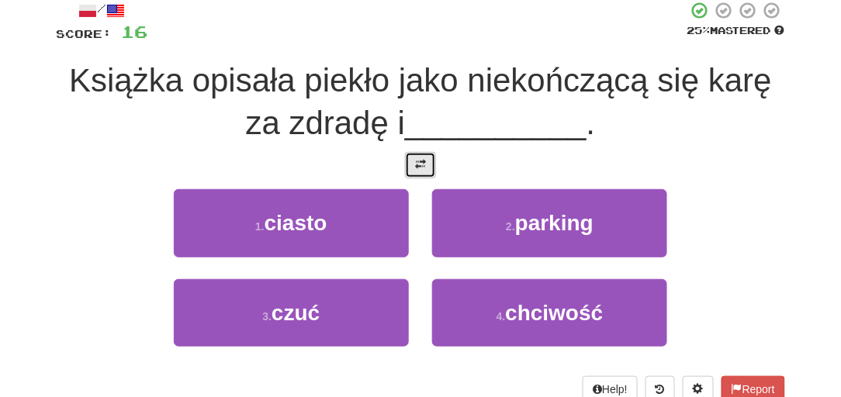
drag, startPoint x: 408, startPoint y: 168, endPoint x: 418, endPoint y: 184, distance: 18.1
click at [410, 168] on button at bounding box center [420, 165] width 31 height 26
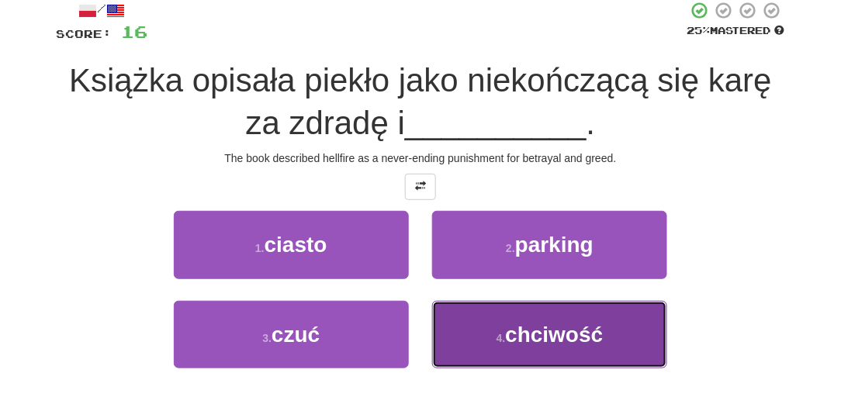
click at [491, 340] on button "4 . chciwość" at bounding box center [549, 335] width 235 height 68
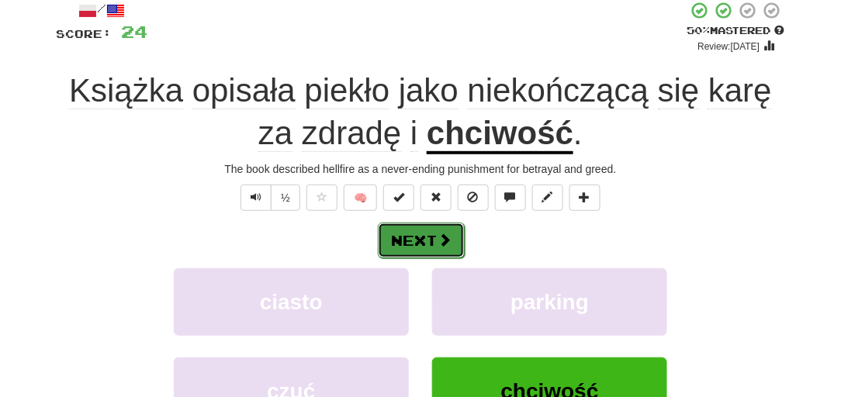
click at [420, 224] on button "Next" at bounding box center [421, 241] width 87 height 36
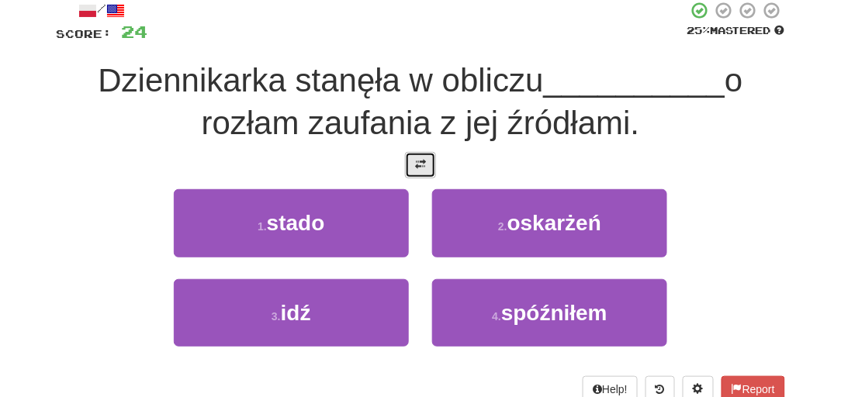
click at [424, 163] on span at bounding box center [420, 164] width 11 height 11
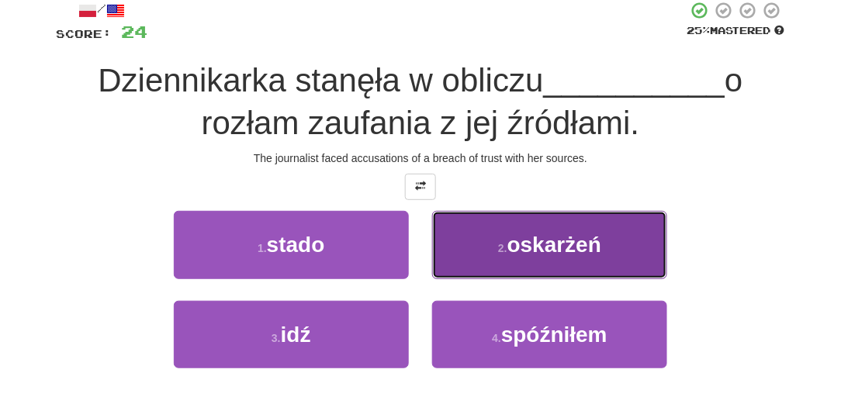
click at [465, 248] on button "2 . oskarżeń" at bounding box center [549, 245] width 235 height 68
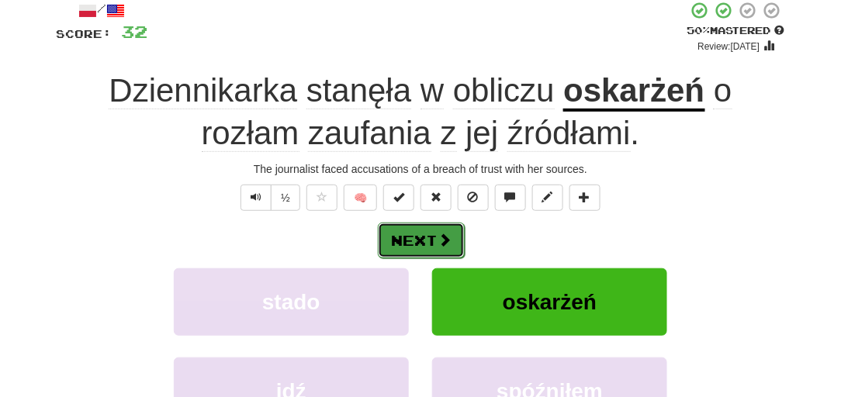
click at [425, 234] on button "Next" at bounding box center [421, 241] width 87 height 36
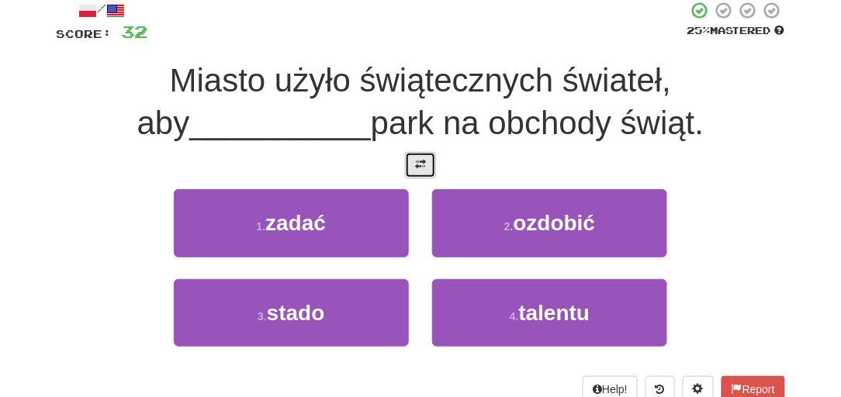
click at [408, 168] on button at bounding box center [420, 165] width 31 height 26
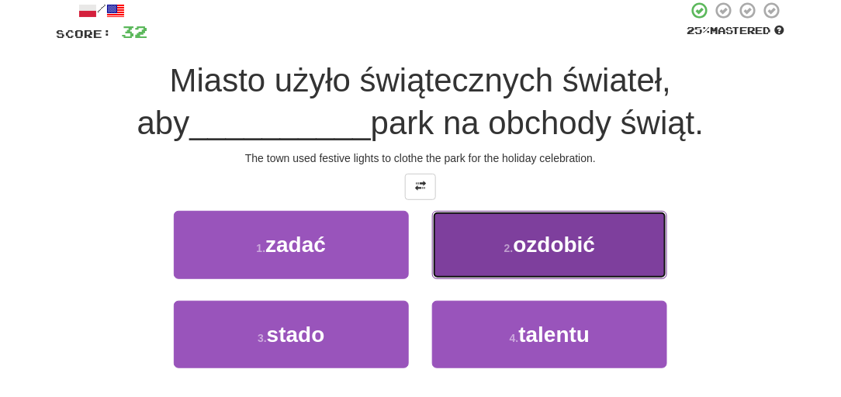
click at [484, 236] on button "2 . ozdobić" at bounding box center [549, 245] width 235 height 68
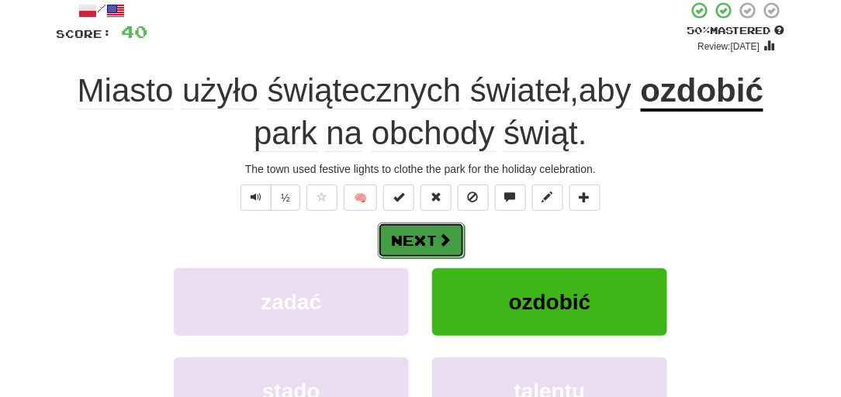
click at [441, 233] on span at bounding box center [445, 240] width 14 height 14
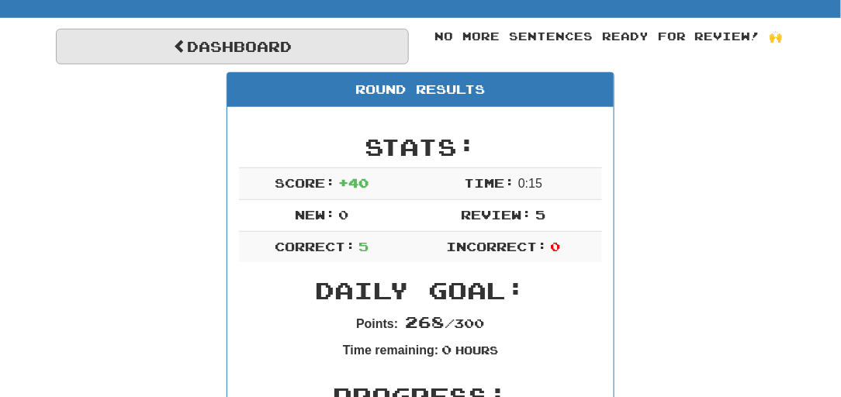
scroll to position [68, 0]
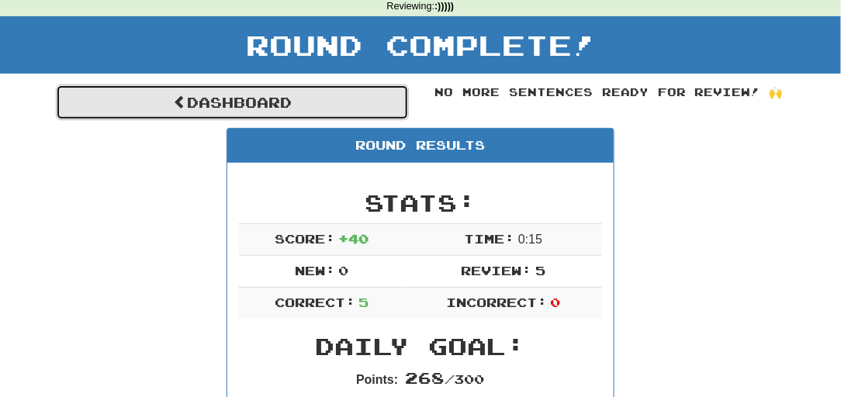
click at [324, 94] on link "Dashboard" at bounding box center [232, 103] width 353 height 36
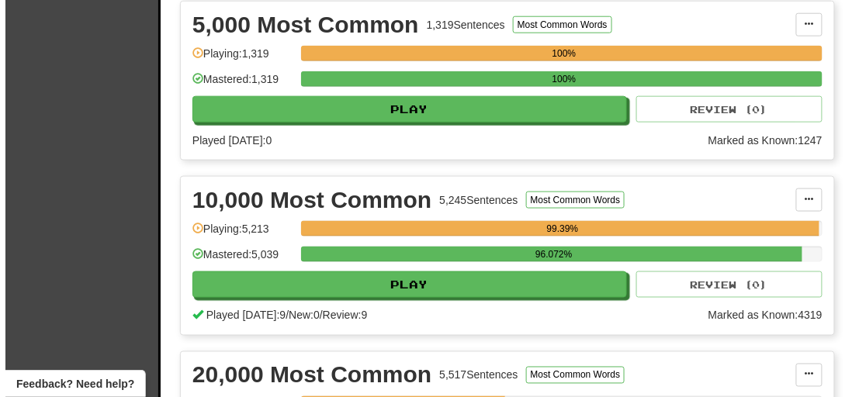
scroll to position [423, 0]
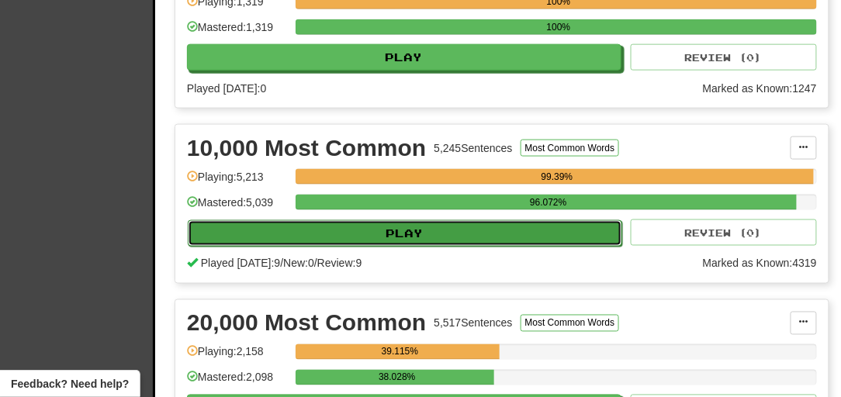
click at [335, 240] on button "Play" at bounding box center [405, 233] width 435 height 26
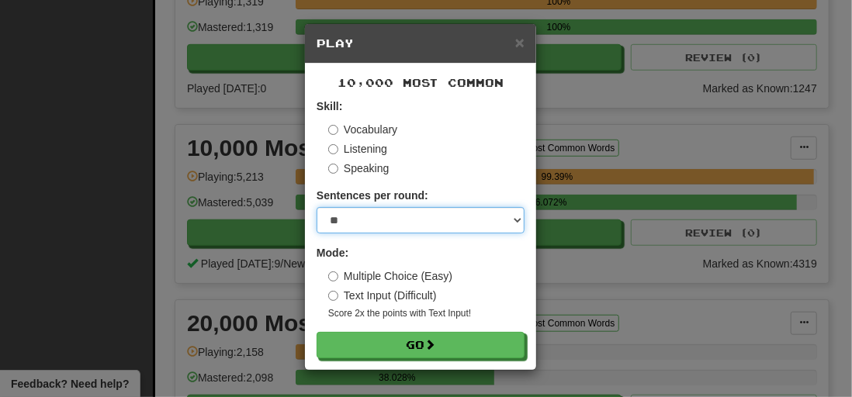
click at [338, 217] on select "* ** ** ** ** ** *** ********" at bounding box center [421, 220] width 208 height 26
select select "*"
click at [317, 207] on select "* ** ** ** ** ** *** ********" at bounding box center [421, 220] width 208 height 26
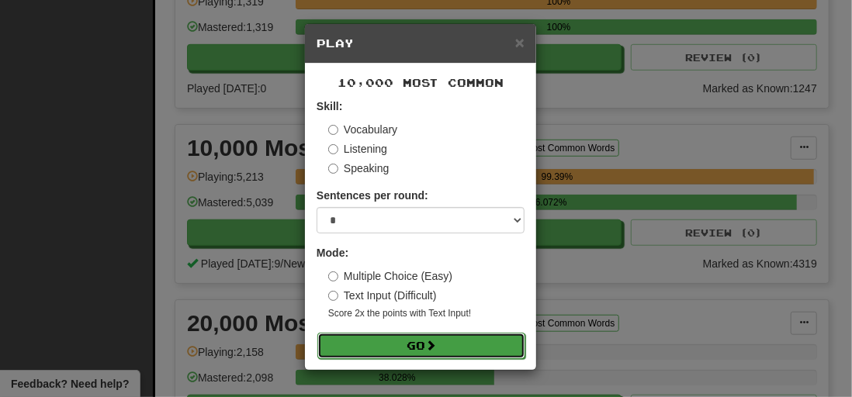
click at [383, 349] on button "Go" at bounding box center [421, 346] width 208 height 26
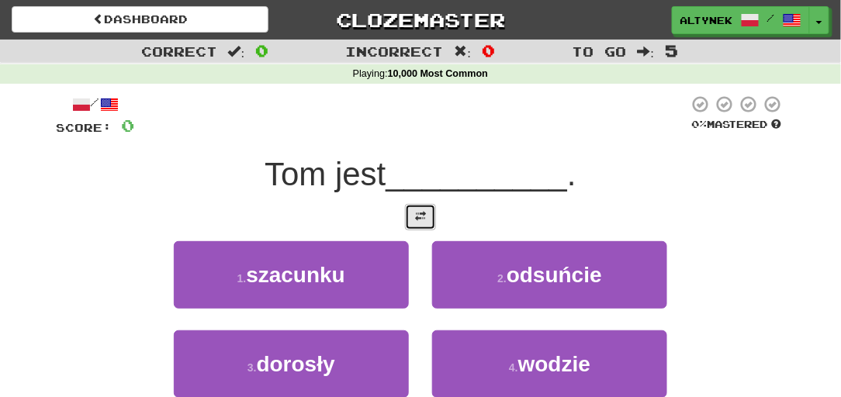
click at [416, 217] on span at bounding box center [420, 216] width 11 height 11
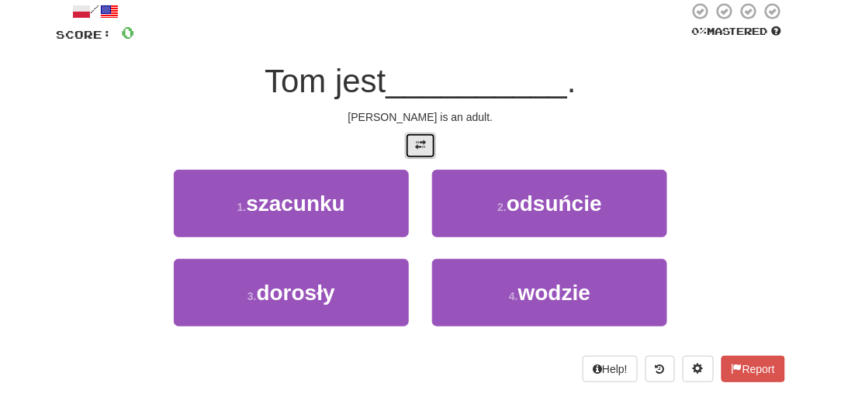
scroll to position [94, 0]
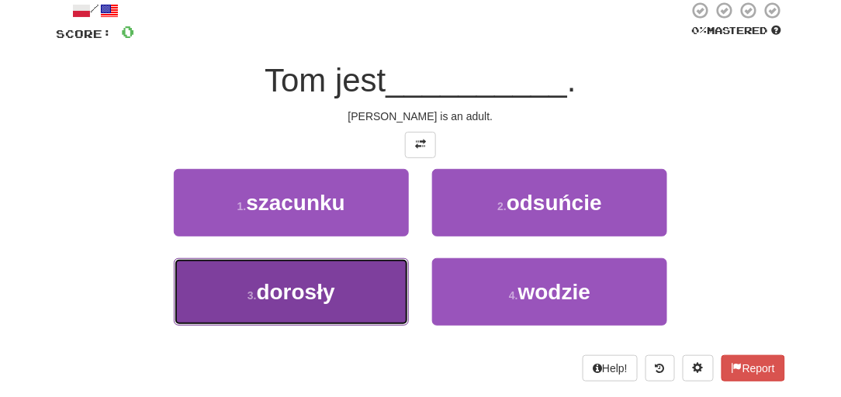
click at [370, 281] on button "3 . [GEOGRAPHIC_DATA]" at bounding box center [291, 293] width 235 height 68
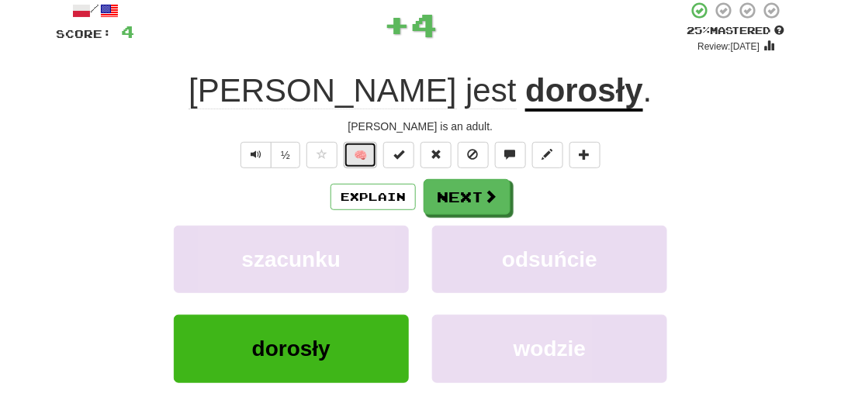
click at [359, 157] on button "🧠" at bounding box center [360, 155] width 33 height 26
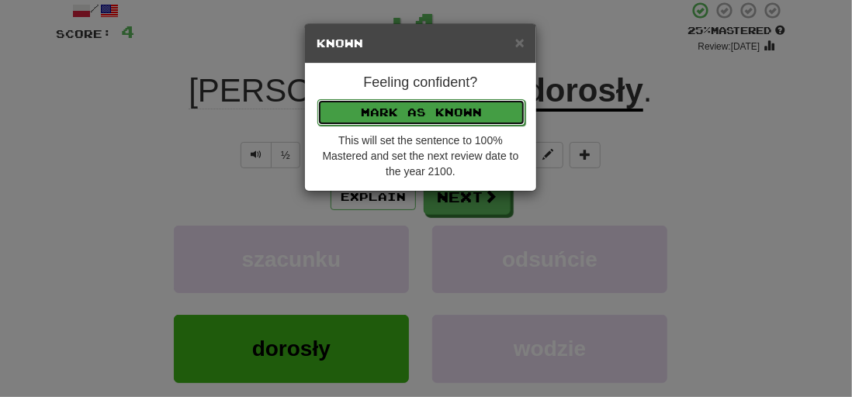
click at [370, 109] on button "Mark as Known" at bounding box center [421, 112] width 208 height 26
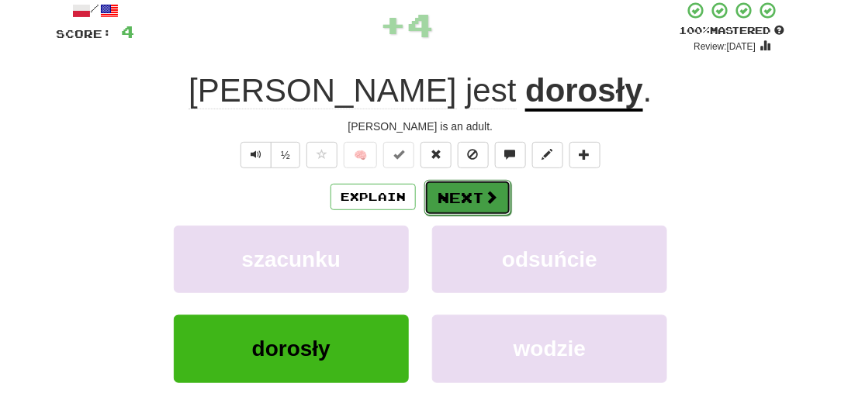
click at [456, 196] on button "Next" at bounding box center [468, 198] width 87 height 36
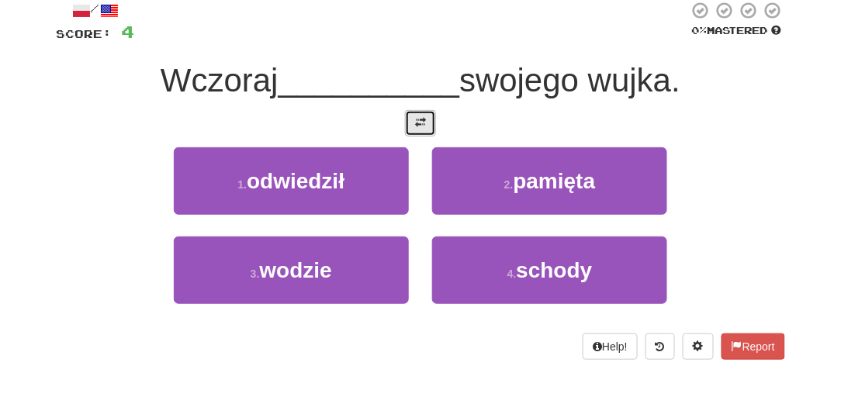
click at [415, 128] on button at bounding box center [420, 123] width 31 height 26
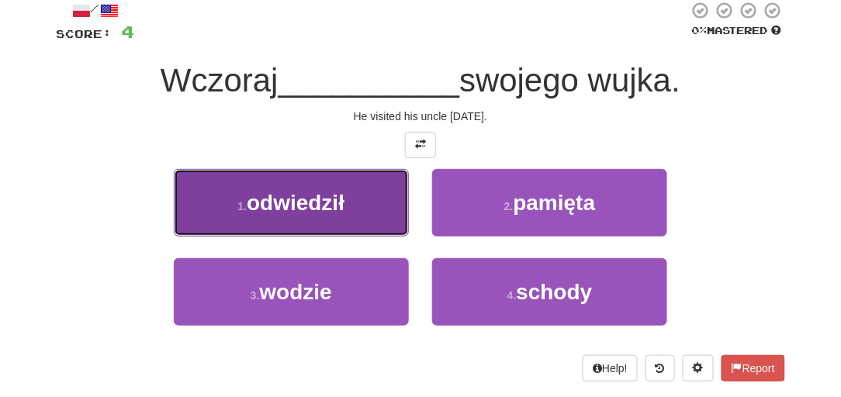
click at [360, 212] on button "1 . odwiedził" at bounding box center [291, 203] width 235 height 68
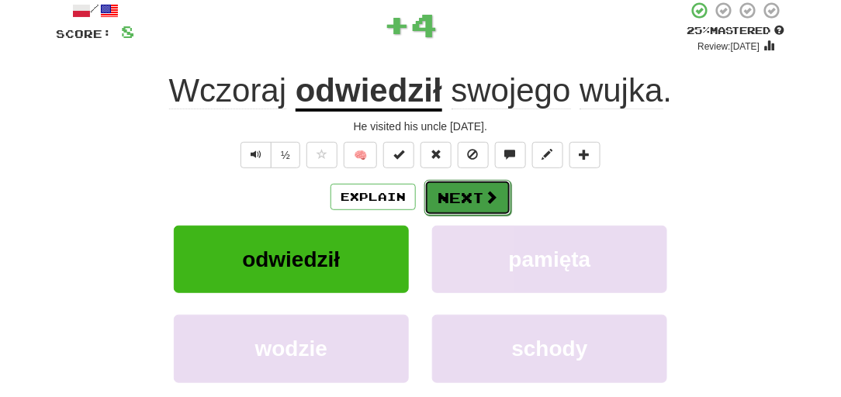
click at [452, 200] on button "Next" at bounding box center [468, 198] width 87 height 36
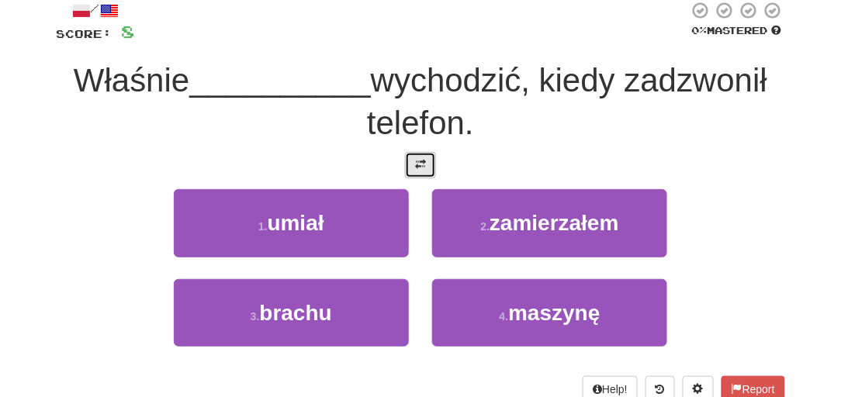
click at [418, 161] on span at bounding box center [420, 164] width 11 height 11
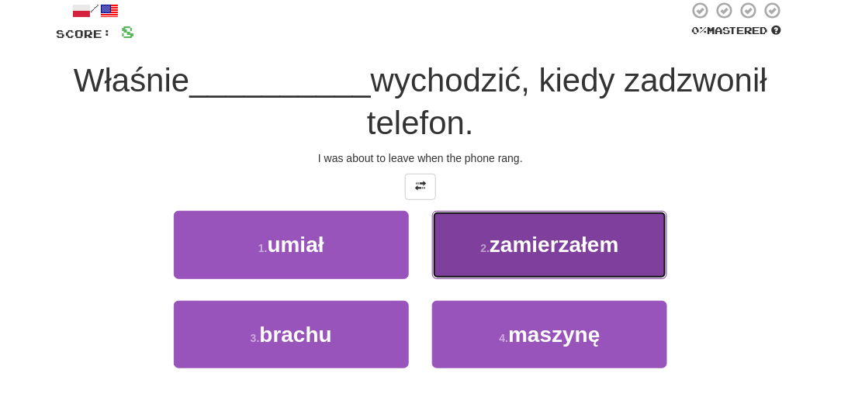
click at [542, 255] on button "2 . zamierzałem" at bounding box center [549, 245] width 235 height 68
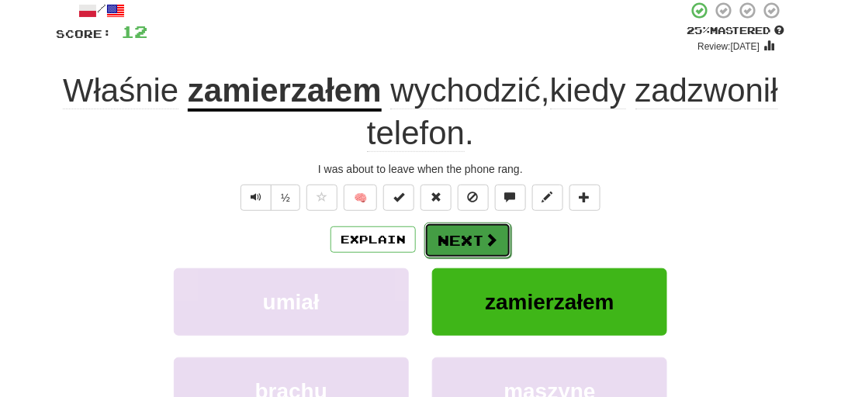
click at [484, 240] on span at bounding box center [491, 240] width 14 height 14
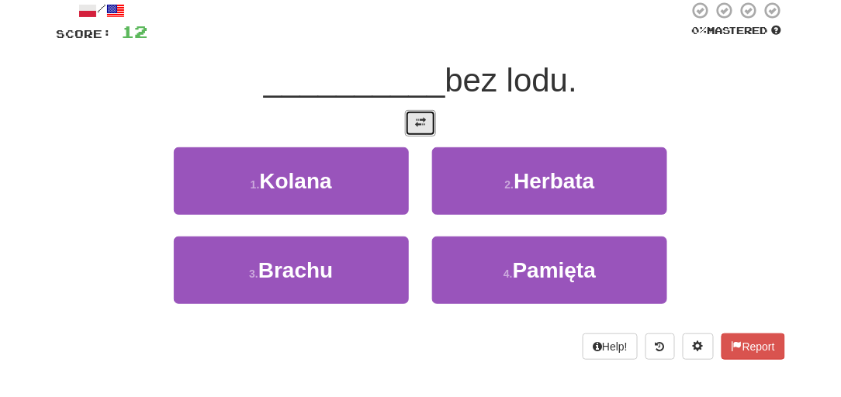
drag, startPoint x: 420, startPoint y: 118, endPoint x: 418, endPoint y: 127, distance: 8.9
click at [418, 119] on span at bounding box center [420, 122] width 11 height 11
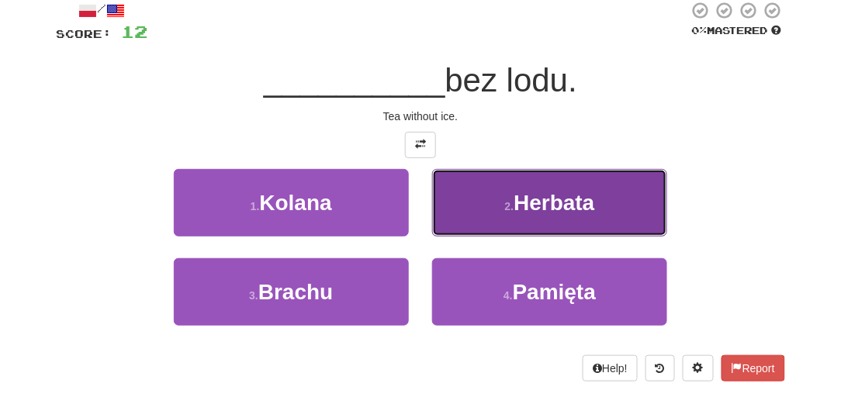
click at [453, 231] on button "2 . Herbata" at bounding box center [549, 203] width 235 height 68
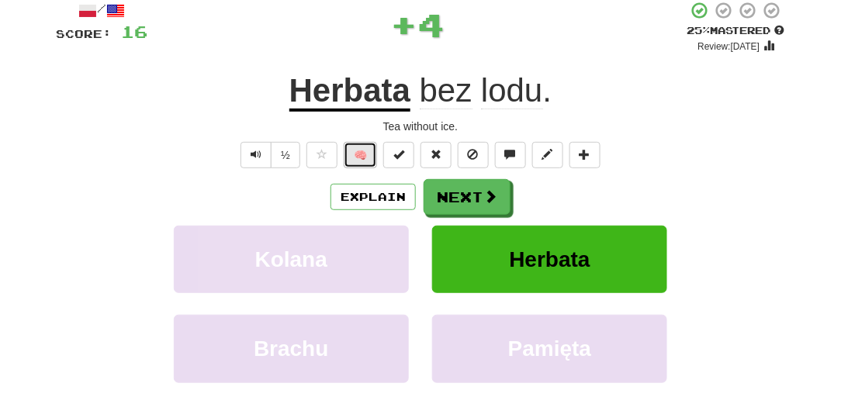
click at [356, 150] on button "🧠" at bounding box center [360, 155] width 33 height 26
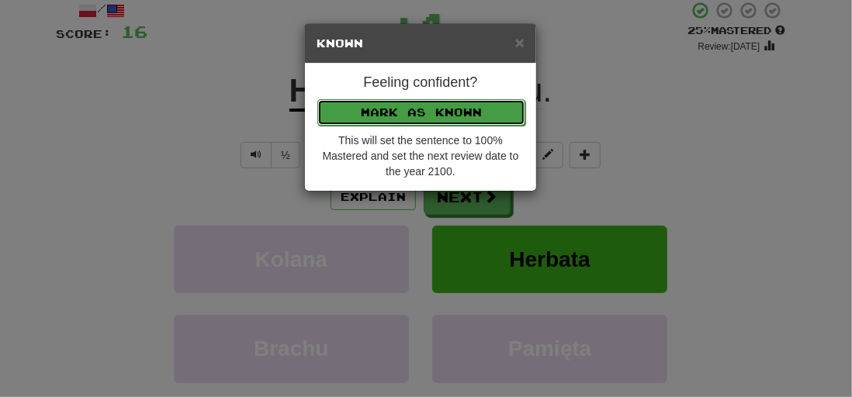
click at [366, 106] on button "Mark as Known" at bounding box center [421, 112] width 208 height 26
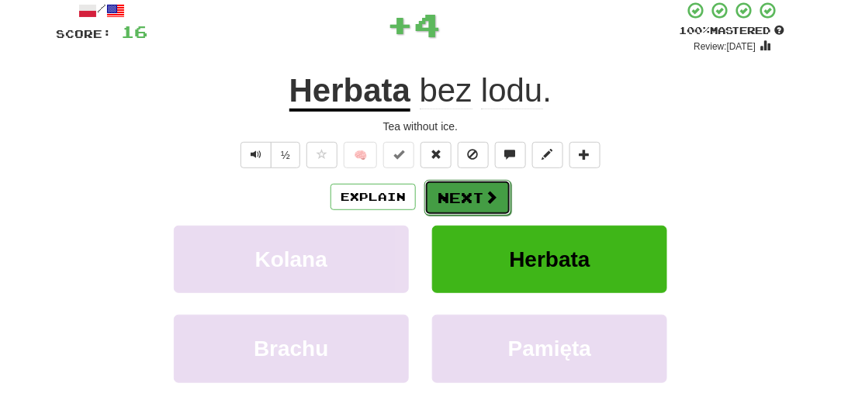
click at [446, 199] on button "Next" at bounding box center [468, 198] width 87 height 36
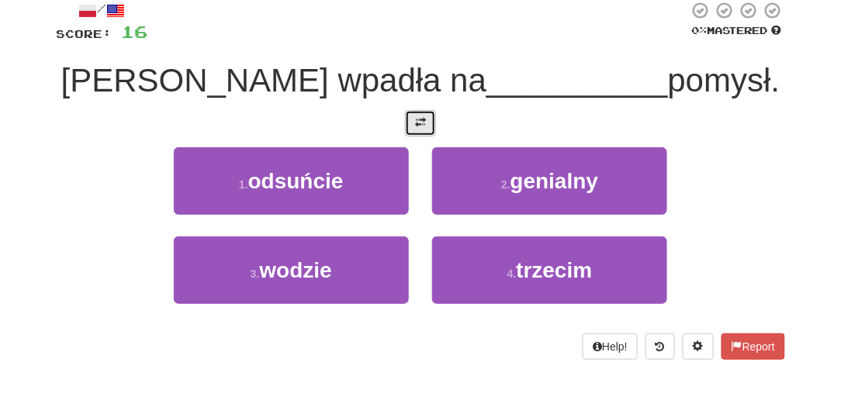
click at [422, 120] on span at bounding box center [420, 122] width 11 height 11
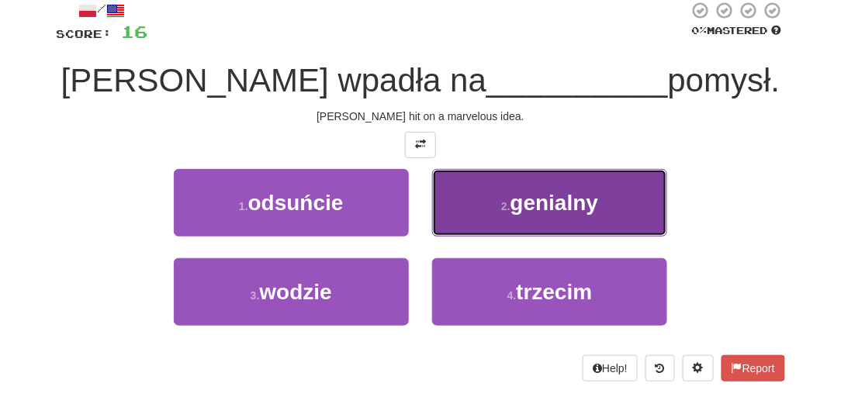
click at [465, 209] on button "2 . genialny" at bounding box center [549, 203] width 235 height 68
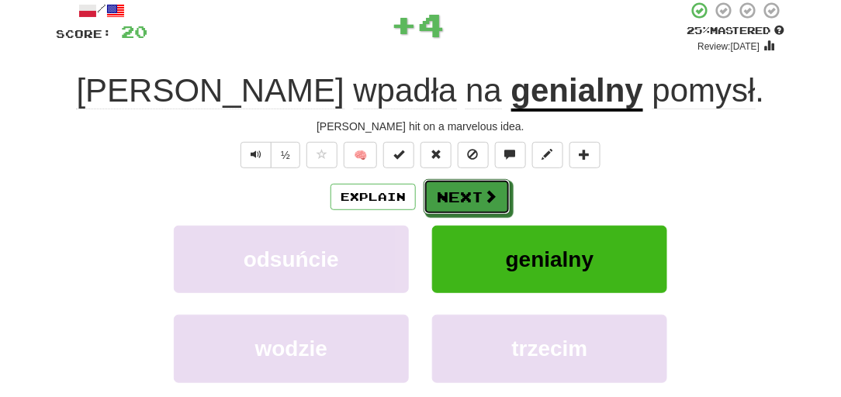
click at [465, 209] on button "Next" at bounding box center [467, 197] width 87 height 36
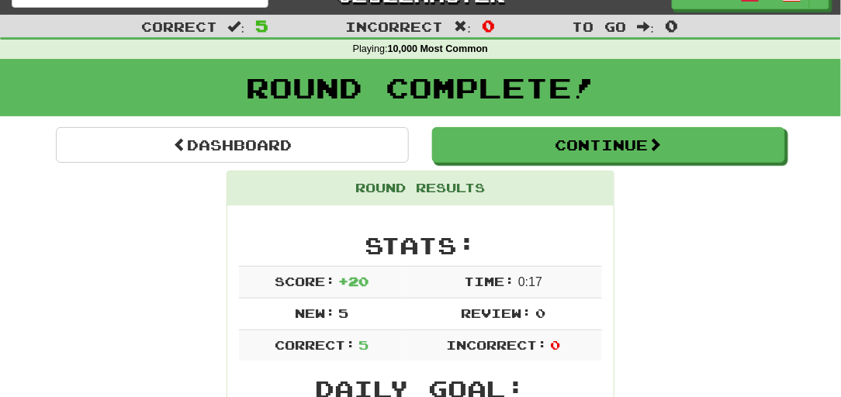
scroll to position [20, 0]
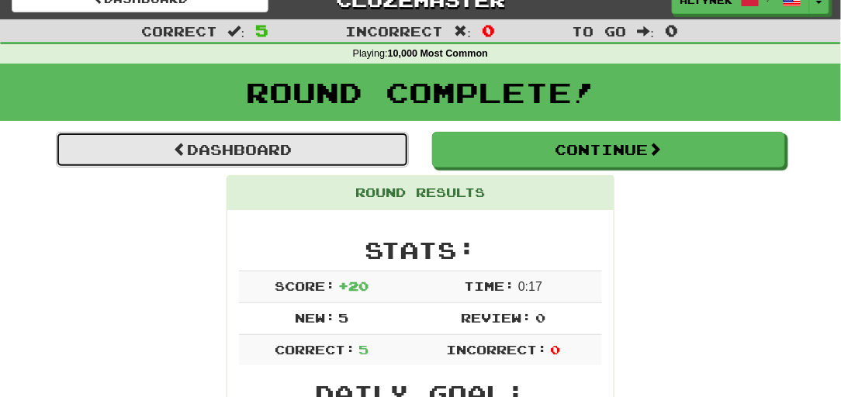
click at [380, 158] on link "Dashboard" at bounding box center [232, 150] width 353 height 36
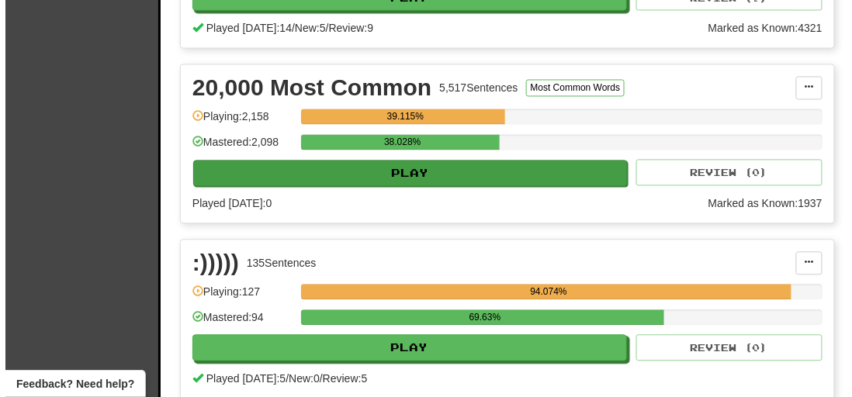
scroll to position [706, 0]
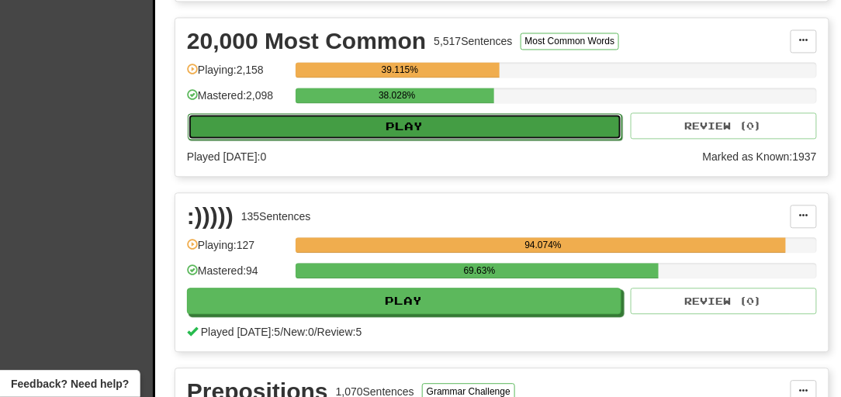
click at [349, 134] on button "Play" at bounding box center [405, 126] width 435 height 26
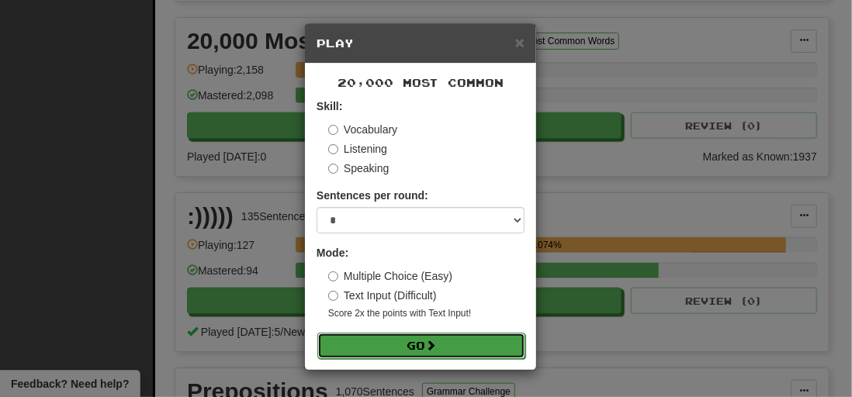
click at [390, 342] on button "Go" at bounding box center [421, 346] width 208 height 26
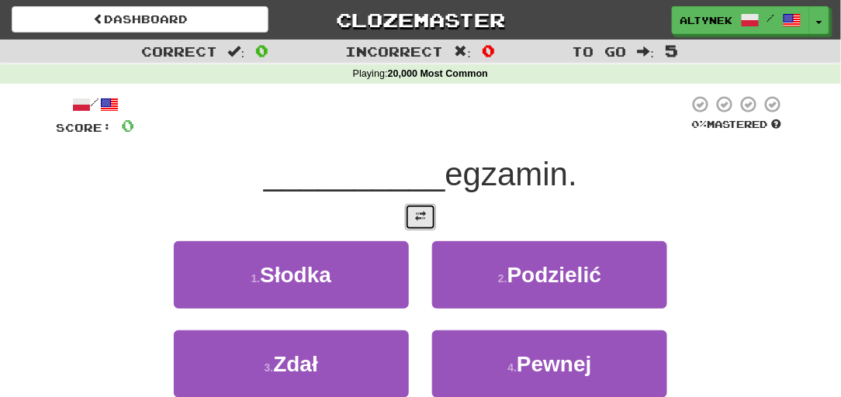
click at [417, 215] on span at bounding box center [420, 216] width 11 height 11
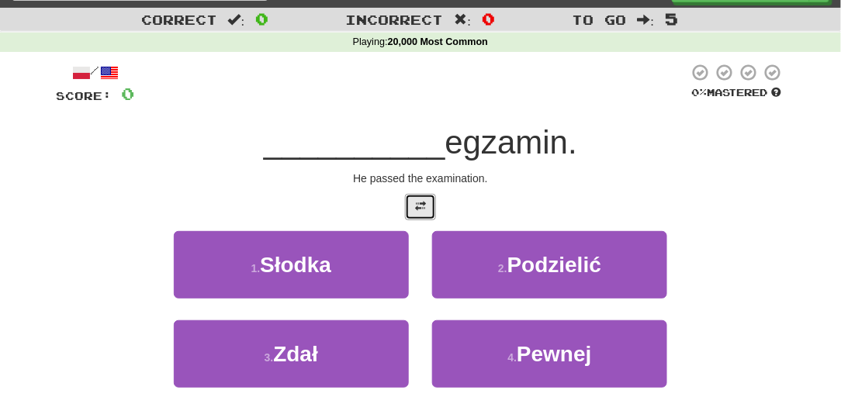
scroll to position [47, 0]
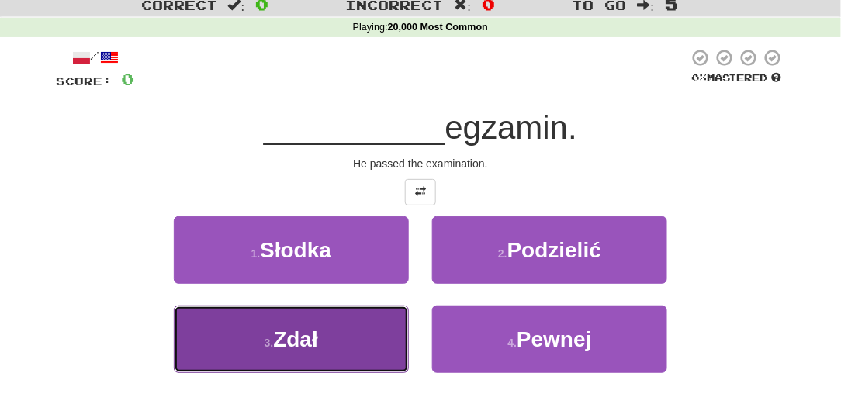
click at [342, 325] on button "3 . Zdał" at bounding box center [291, 340] width 235 height 68
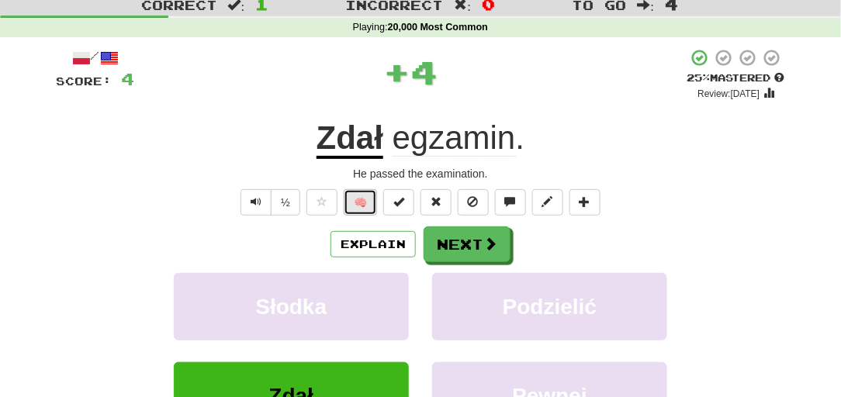
click at [361, 200] on button "🧠" at bounding box center [360, 202] width 33 height 26
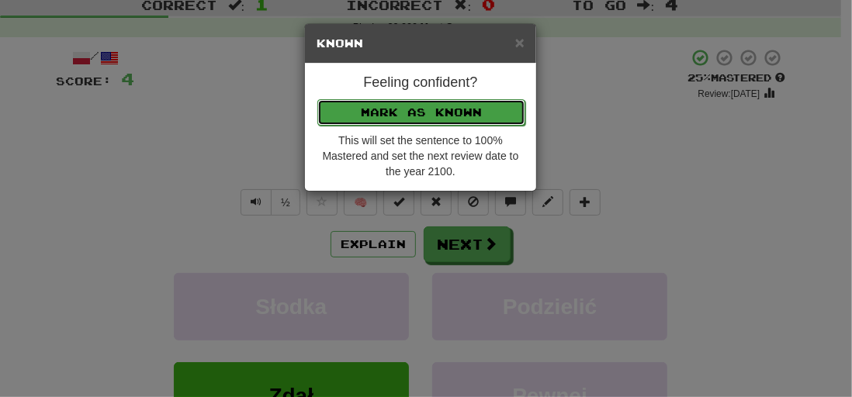
click at [348, 106] on button "Mark as Known" at bounding box center [421, 112] width 208 height 26
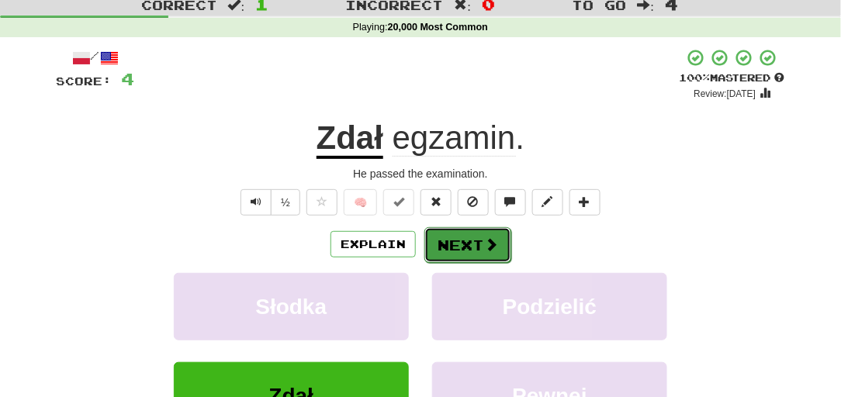
click at [467, 249] on button "Next" at bounding box center [468, 245] width 87 height 36
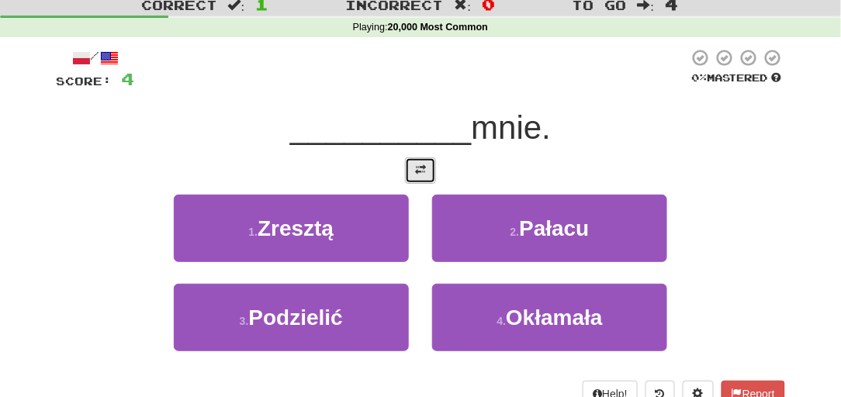
click at [410, 161] on button at bounding box center [420, 171] width 31 height 26
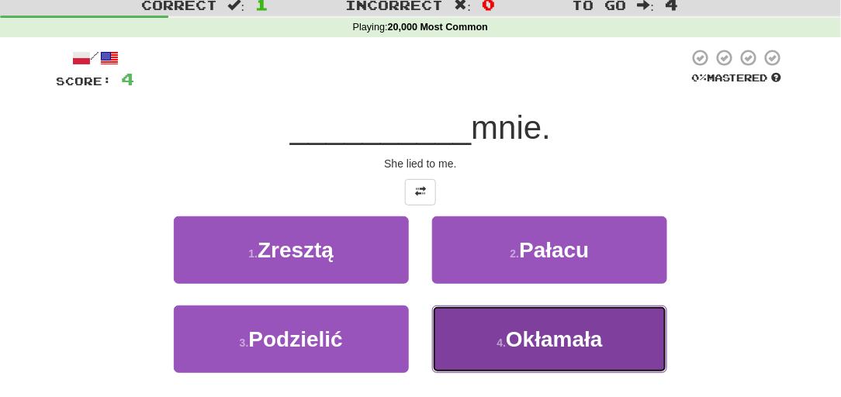
click at [489, 335] on button "4 . Okłamała" at bounding box center [549, 340] width 235 height 68
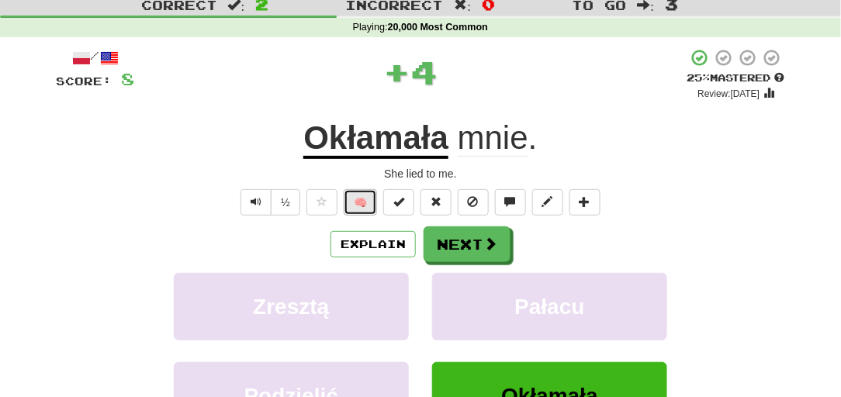
click at [352, 202] on button "🧠" at bounding box center [360, 202] width 33 height 26
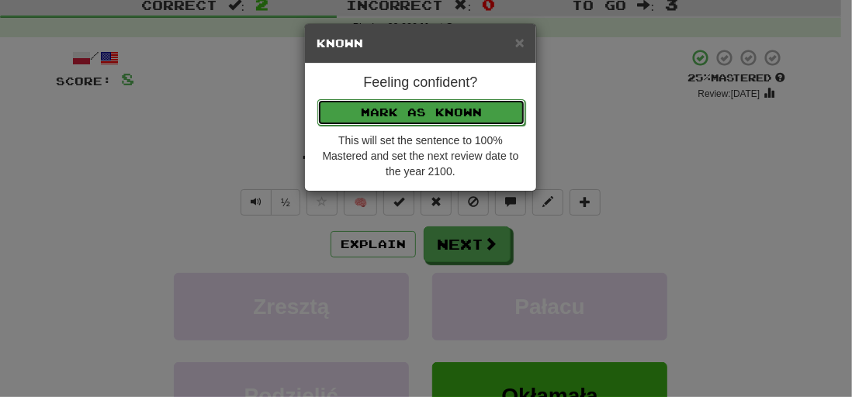
click at [351, 109] on button "Mark as Known" at bounding box center [421, 112] width 208 height 26
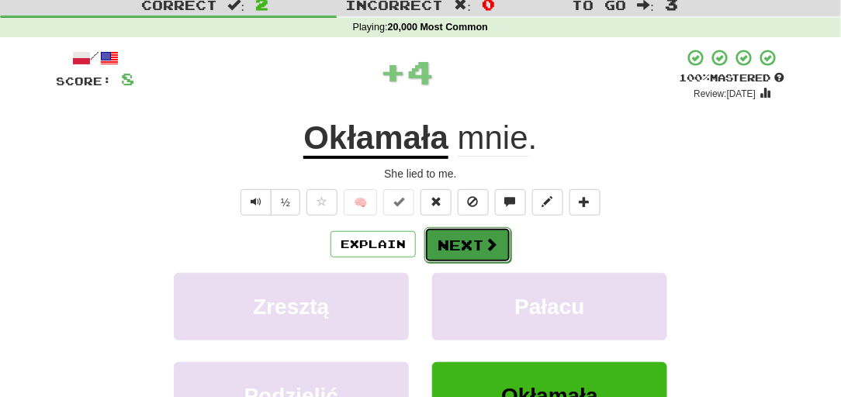
click at [466, 245] on button "Next" at bounding box center [468, 245] width 87 height 36
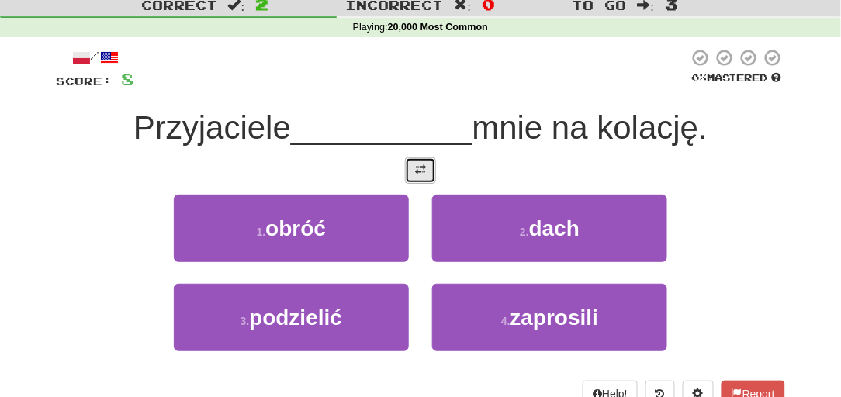
click at [410, 158] on button at bounding box center [420, 171] width 31 height 26
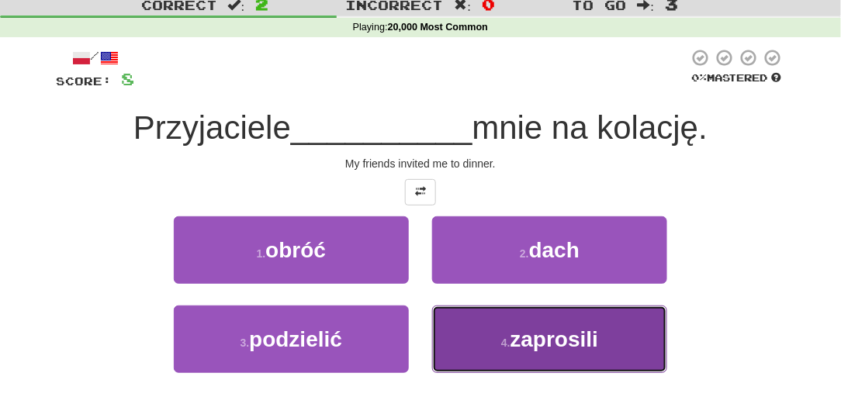
click at [464, 317] on button "4 . zaprosili" at bounding box center [549, 340] width 235 height 68
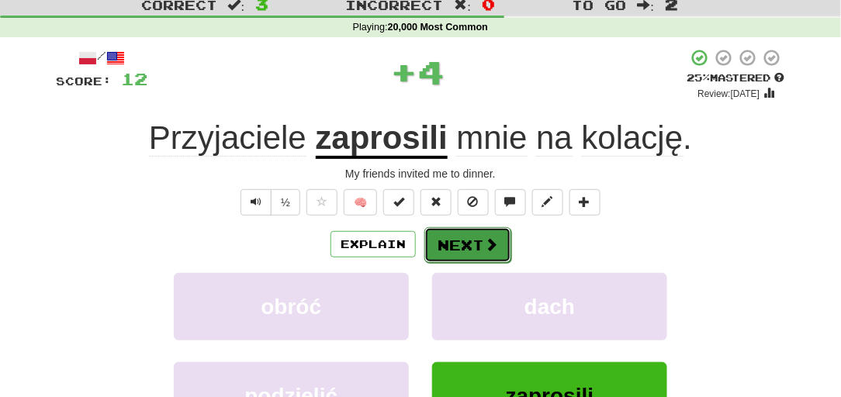
click at [446, 245] on button "Next" at bounding box center [468, 245] width 87 height 36
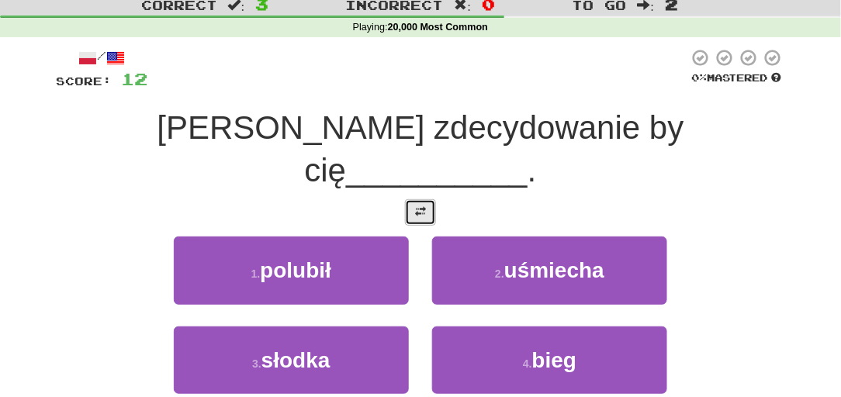
click at [427, 200] on button at bounding box center [420, 213] width 31 height 26
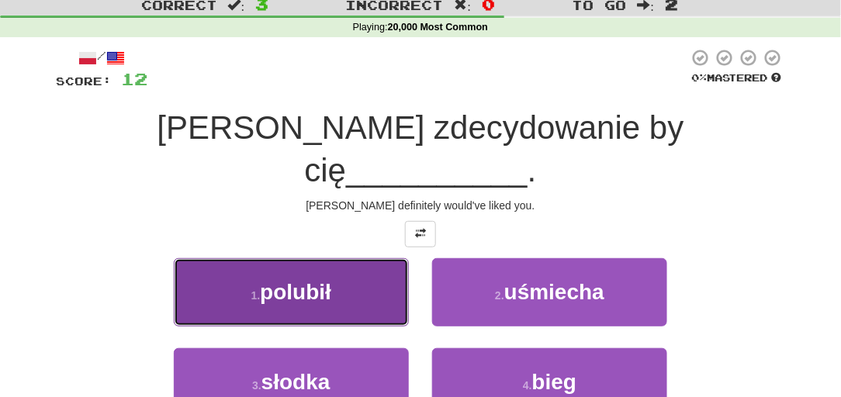
click at [359, 259] on button "1 . polubił" at bounding box center [291, 293] width 235 height 68
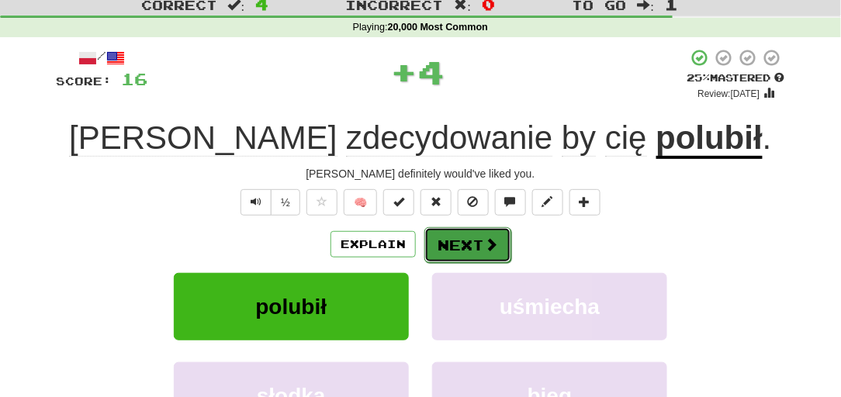
click at [491, 242] on span at bounding box center [491, 245] width 14 height 14
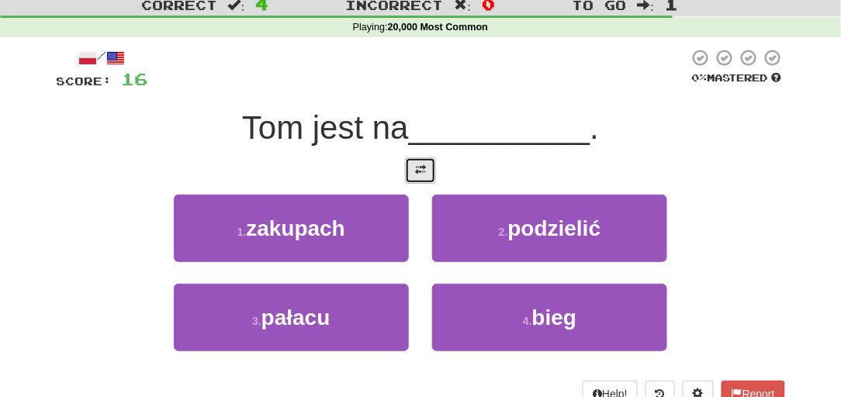
click at [431, 175] on button at bounding box center [420, 171] width 31 height 26
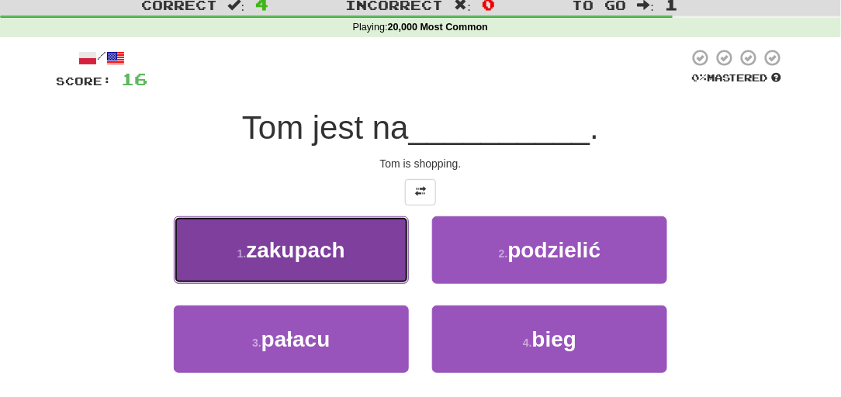
click at [312, 255] on span "zakupach" at bounding box center [295, 250] width 99 height 24
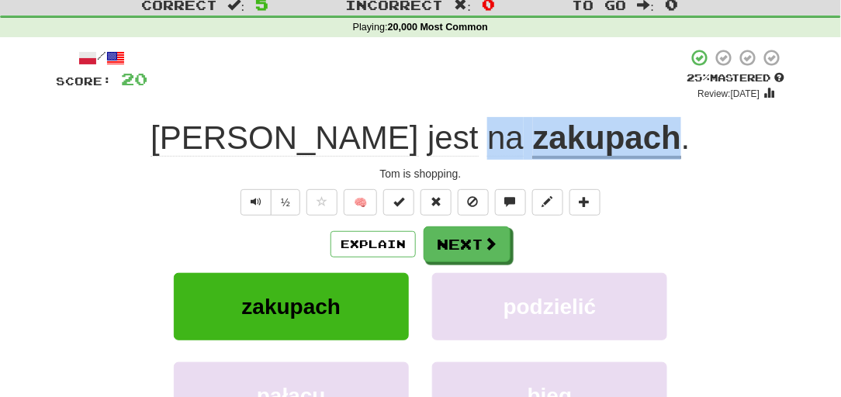
drag, startPoint x: 391, startPoint y: 142, endPoint x: 577, endPoint y: 141, distance: 185.5
click at [577, 141] on div "Tom jest na zakupach ." at bounding box center [421, 138] width 730 height 43
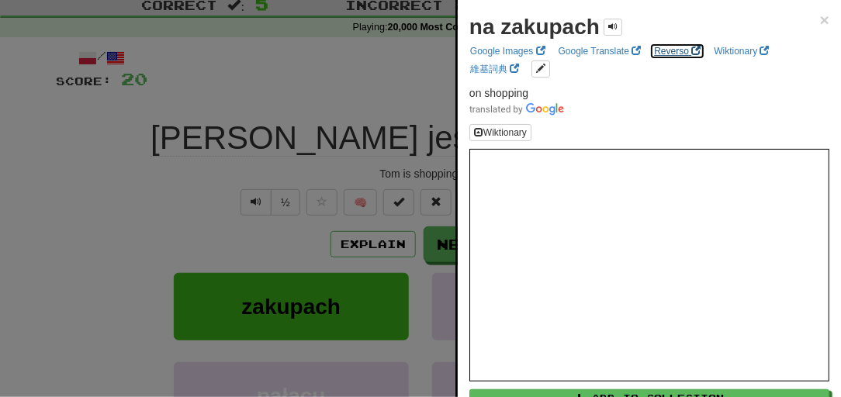
click at [694, 50] on span at bounding box center [696, 50] width 9 height 9
click at [326, 92] on div at bounding box center [420, 198] width 841 height 397
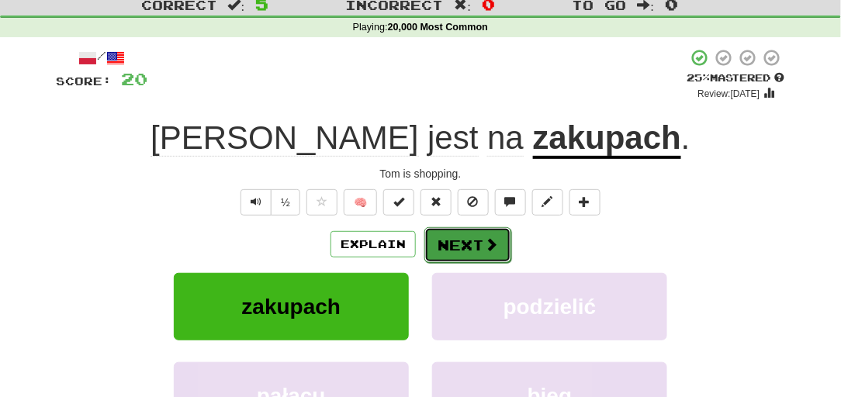
click at [474, 243] on button "Next" at bounding box center [468, 245] width 87 height 36
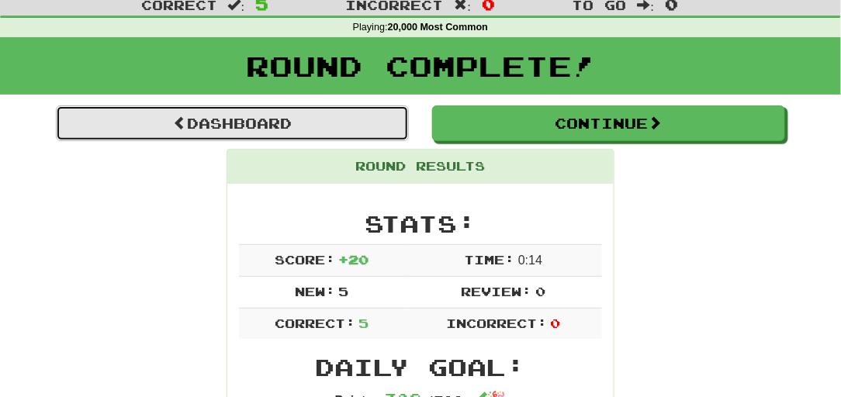
click at [302, 130] on link "Dashboard" at bounding box center [232, 124] width 353 height 36
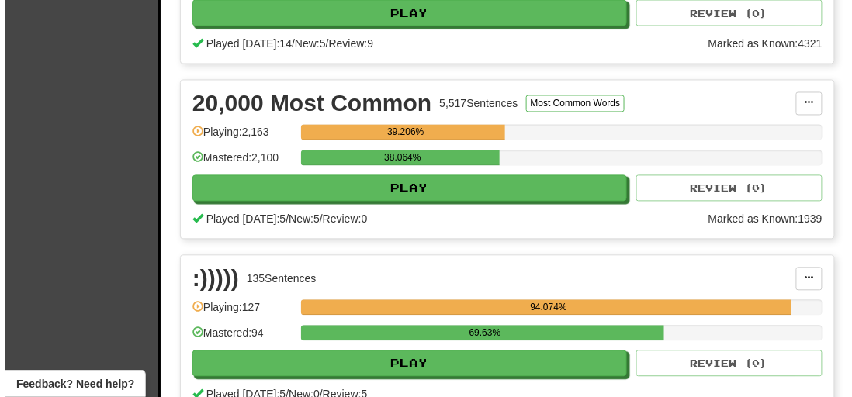
scroll to position [642, 0]
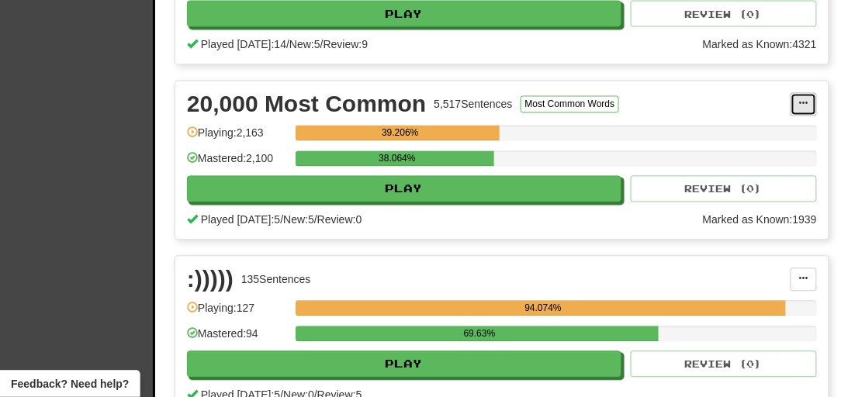
click at [805, 109] on span at bounding box center [804, 103] width 9 height 9
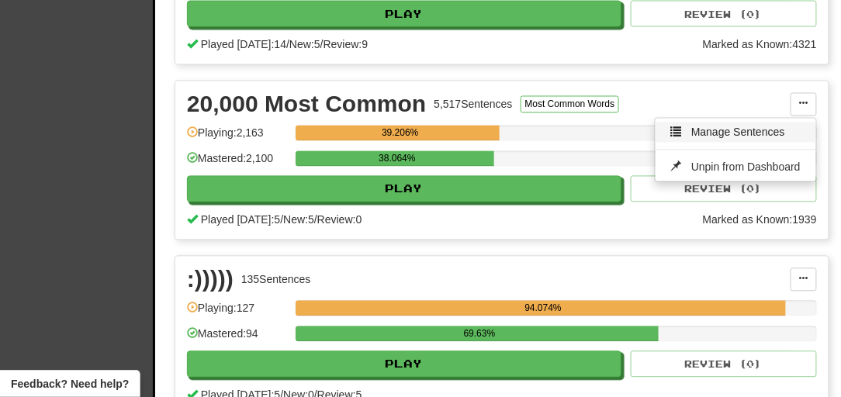
click at [726, 139] on span "Manage Sentences" at bounding box center [739, 133] width 94 height 12
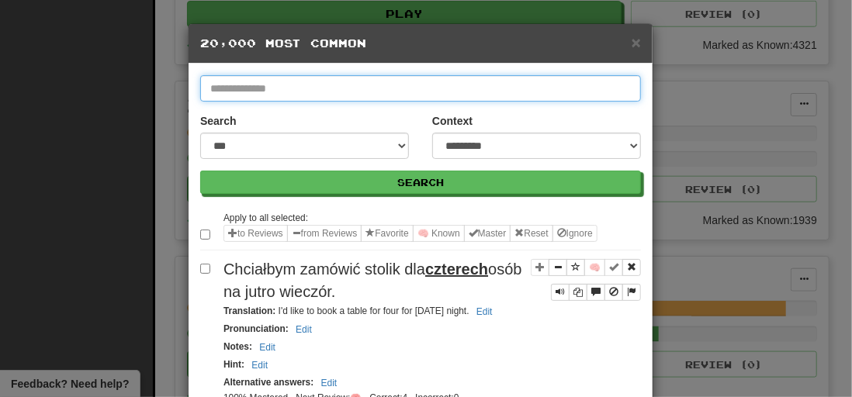
click at [281, 84] on input "text" at bounding box center [420, 88] width 441 height 26
type input "*"
click at [200, 171] on button "Search" at bounding box center [420, 182] width 441 height 23
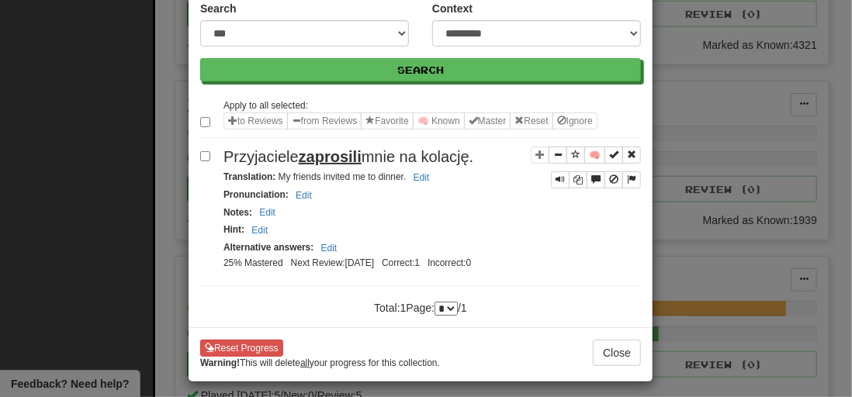
scroll to position [0, 0]
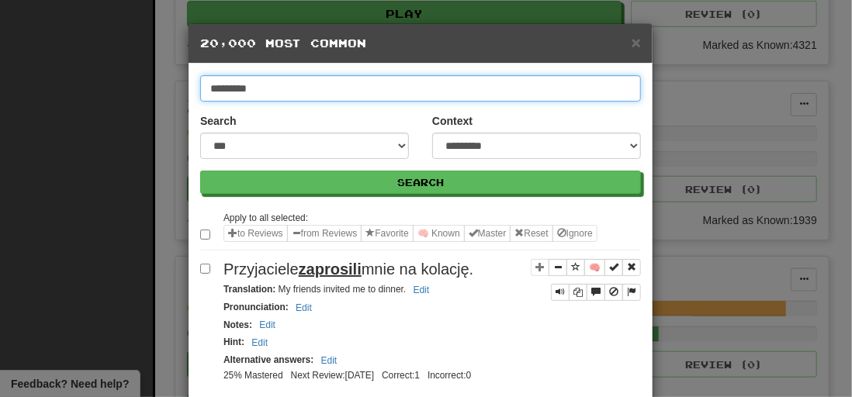
drag, startPoint x: 261, startPoint y: 84, endPoint x: 43, endPoint y: 75, distance: 217.5
click at [48, 75] on div "**********" at bounding box center [426, 198] width 852 height 397
type input "********"
click at [200, 171] on button "Search" at bounding box center [420, 182] width 441 height 23
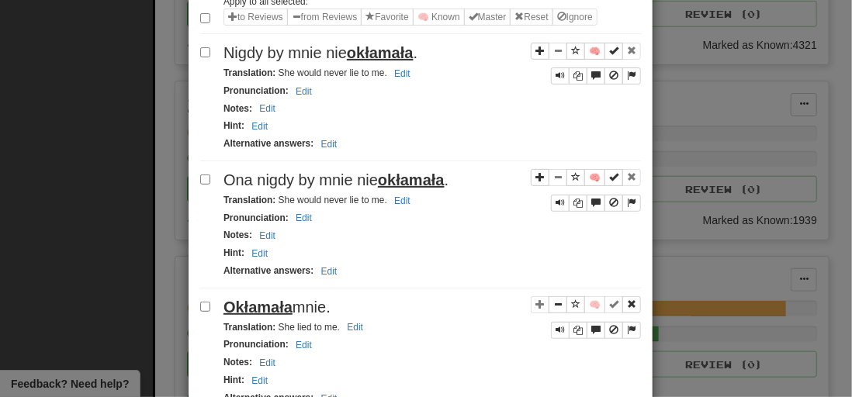
scroll to position [169, 0]
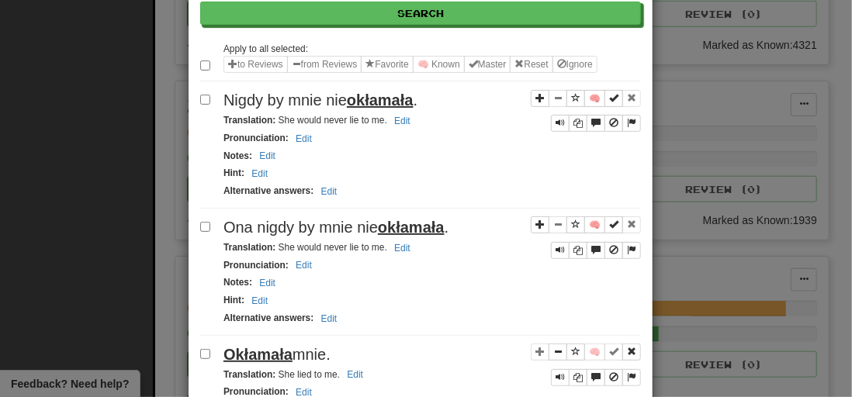
click at [200, 68] on label at bounding box center [208, 65] width 16 height 16
click at [432, 64] on button "🧠 Known" at bounding box center [439, 64] width 52 height 17
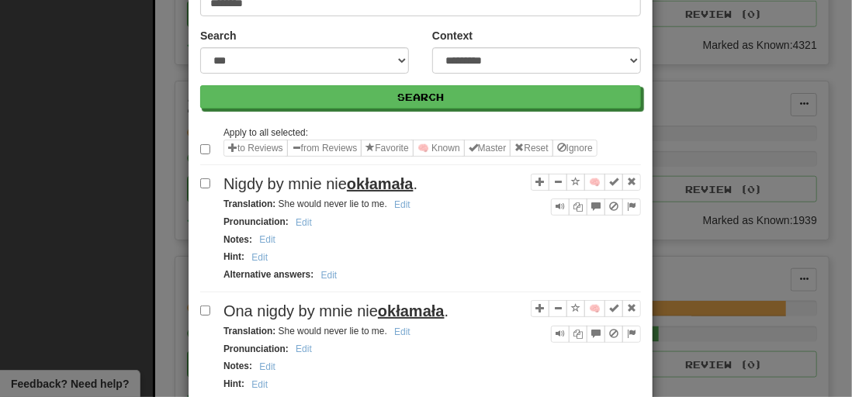
scroll to position [0, 0]
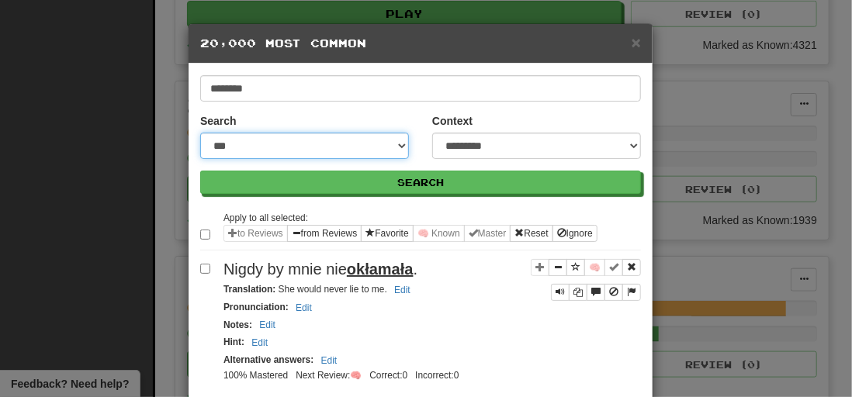
click at [333, 136] on select "**********" at bounding box center [304, 146] width 209 height 26
select select "**********"
click at [200, 133] on select "**********" at bounding box center [304, 146] width 209 height 26
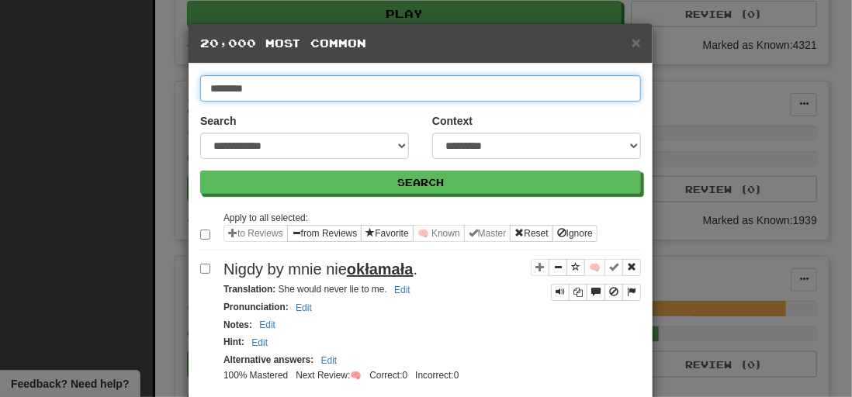
drag, startPoint x: 248, startPoint y: 85, endPoint x: 106, endPoint y: 75, distance: 143.2
click at [189, 80] on div "**********" at bounding box center [421, 400] width 464 height 673
click at [200, 171] on button "Search" at bounding box center [420, 182] width 441 height 23
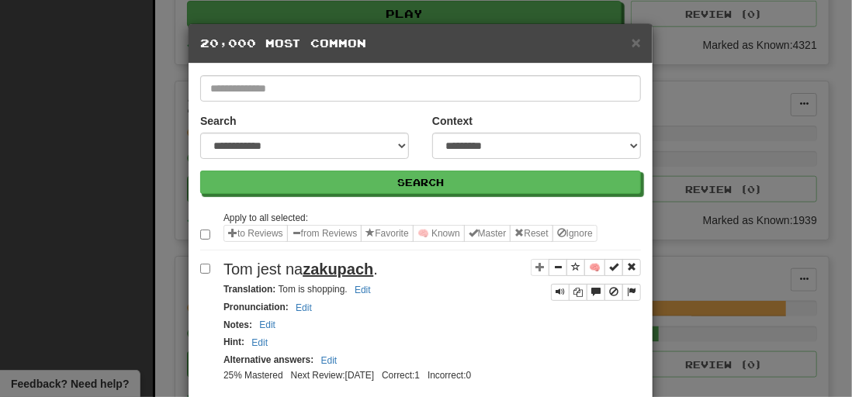
click at [623, 39] on h5 "20,000 Most Common" at bounding box center [420, 44] width 441 height 16
click at [632, 42] on span "×" at bounding box center [636, 42] width 9 height 18
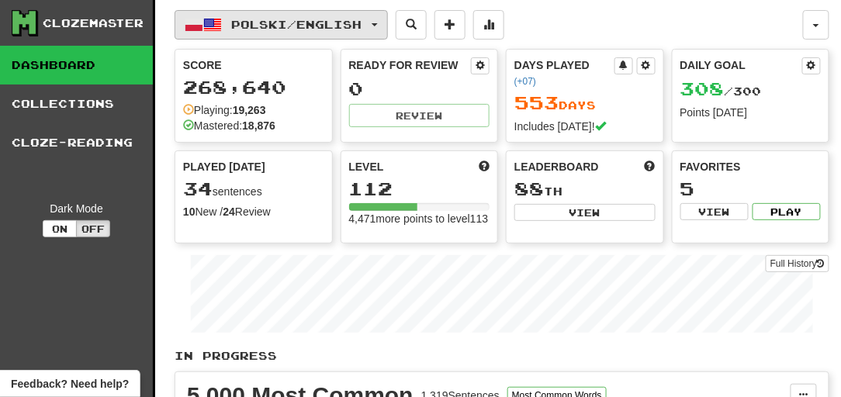
click at [338, 26] on span "Polski / English" at bounding box center [297, 24] width 130 height 13
